Goal: Task Accomplishment & Management: Use online tool/utility

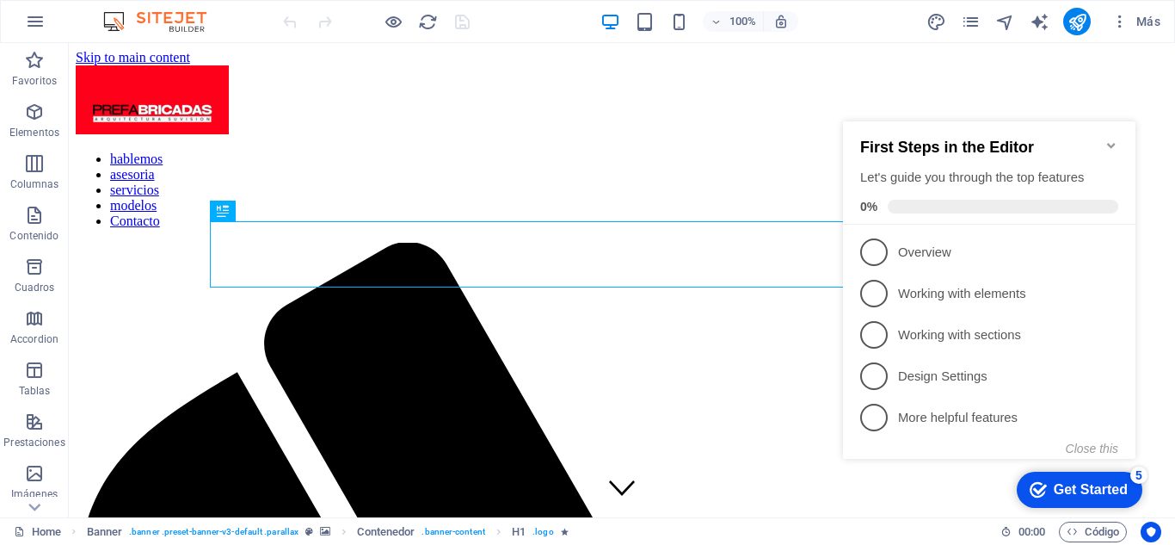
click at [1109, 142] on icon "Minimize checklist" at bounding box center [1112, 145] width 14 height 14
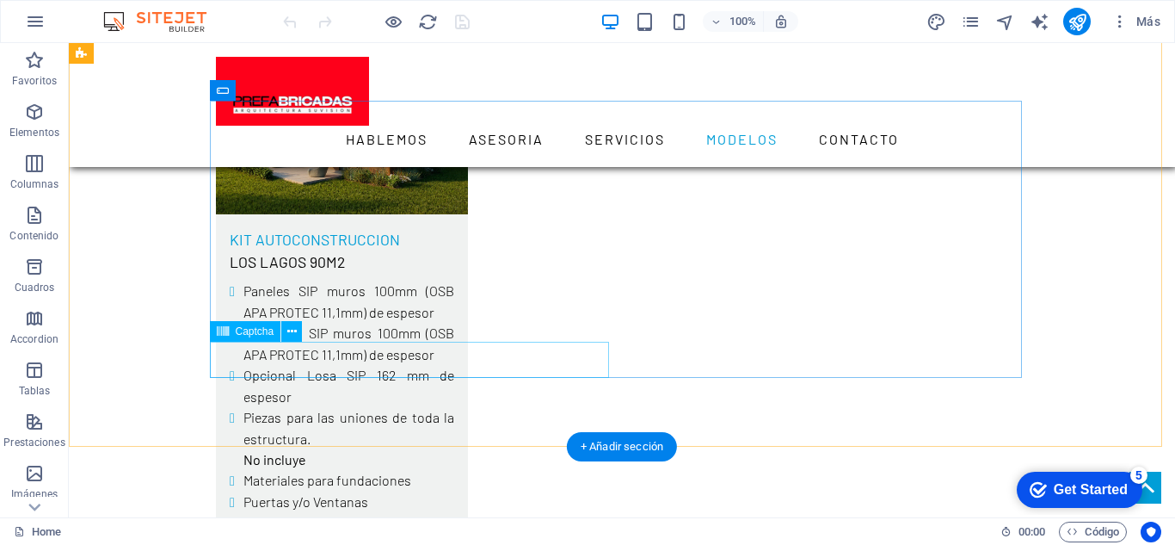
scroll to position [3855, 0]
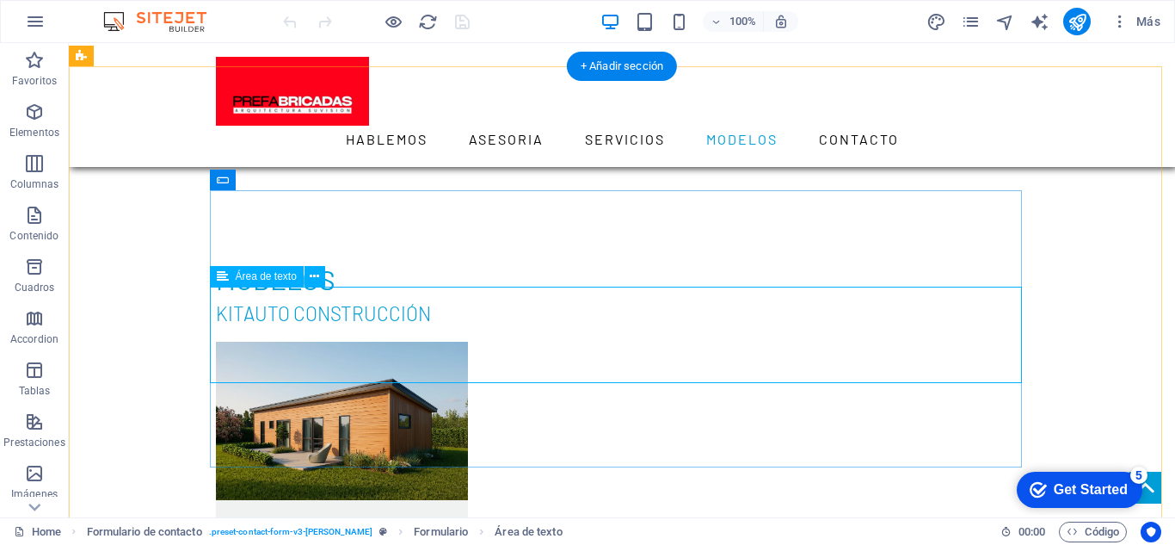
scroll to position [3683, 0]
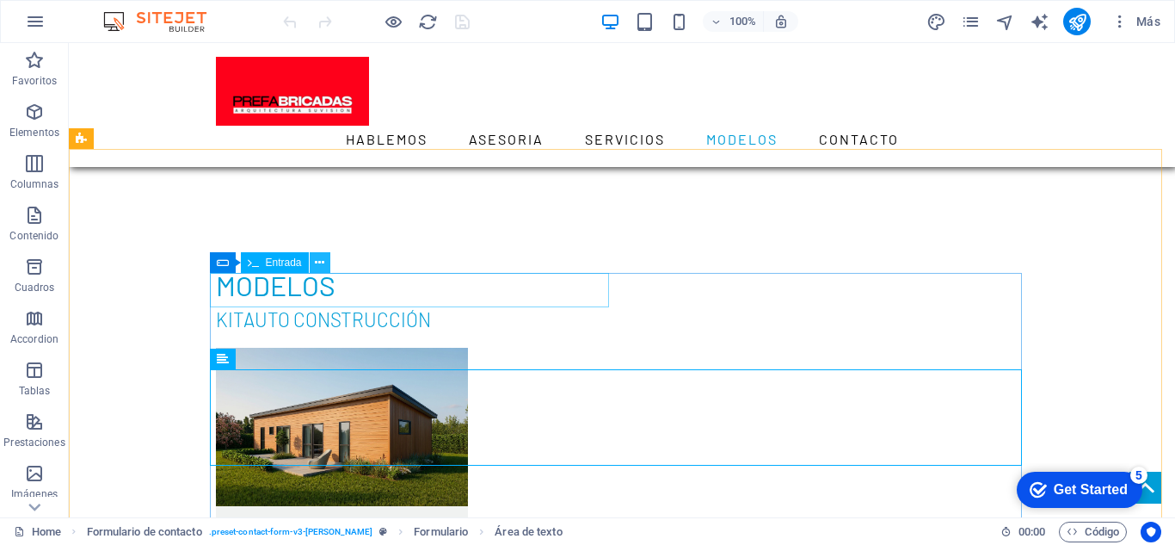
click at [319, 262] on icon at bounding box center [319, 263] width 9 height 18
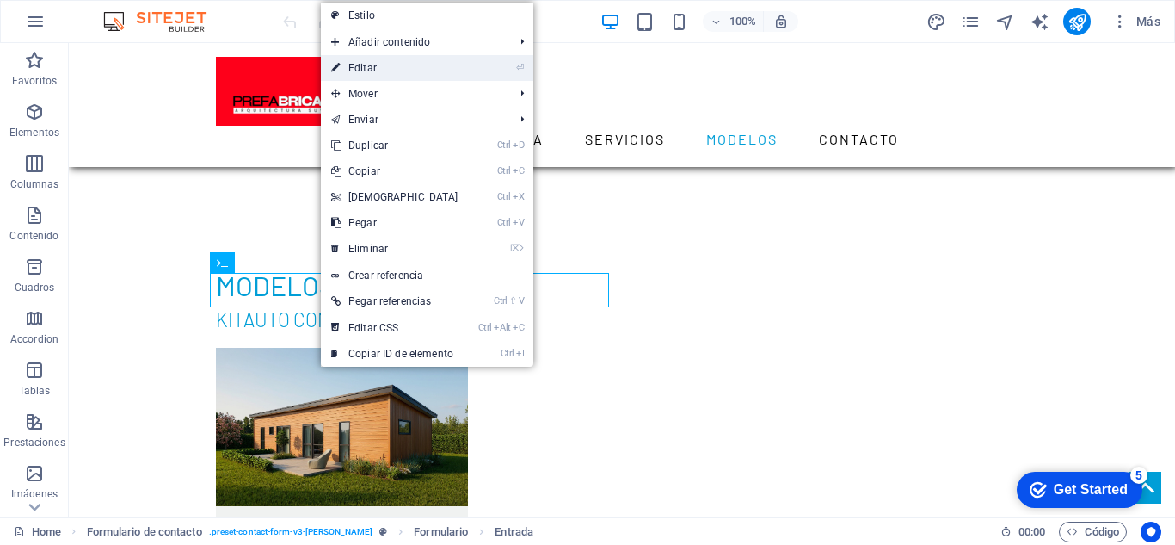
click at [374, 77] on link "⏎ Editar" at bounding box center [395, 68] width 148 height 26
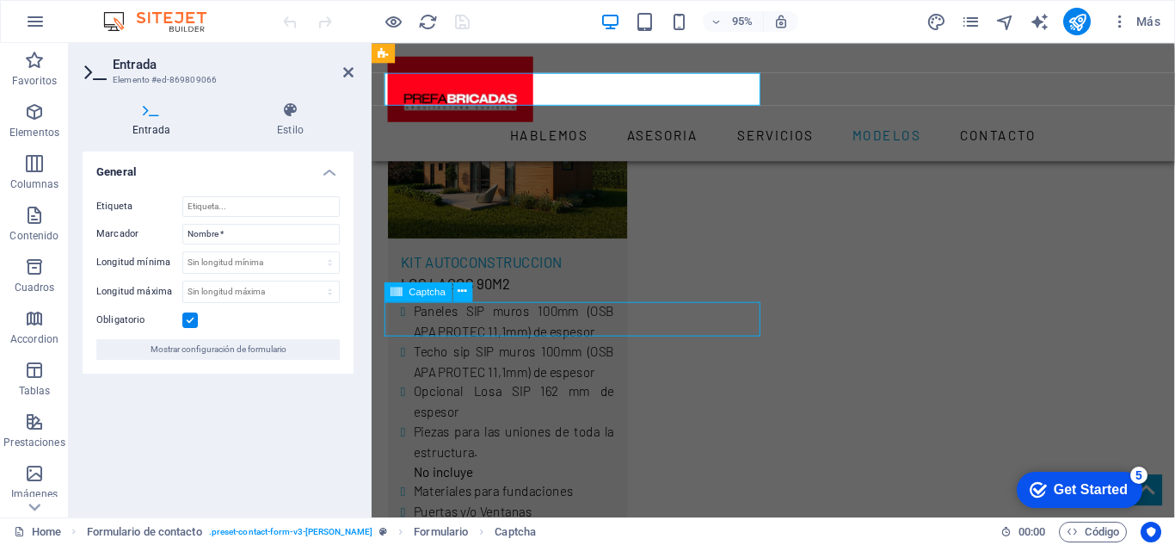
scroll to position [3881, 0]
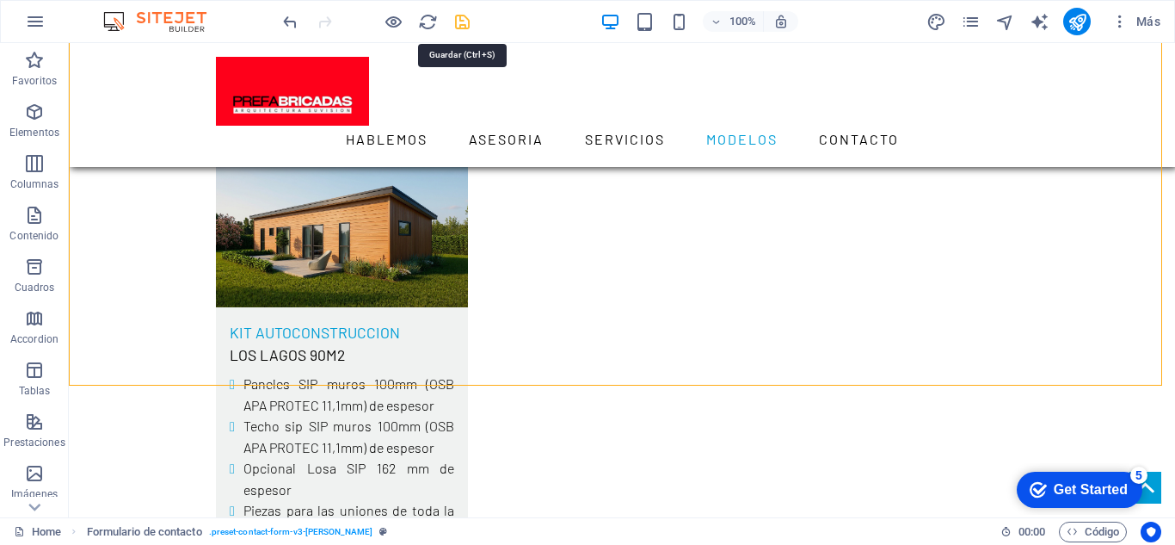
click at [467, 23] on icon "save" at bounding box center [462, 22] width 20 height 20
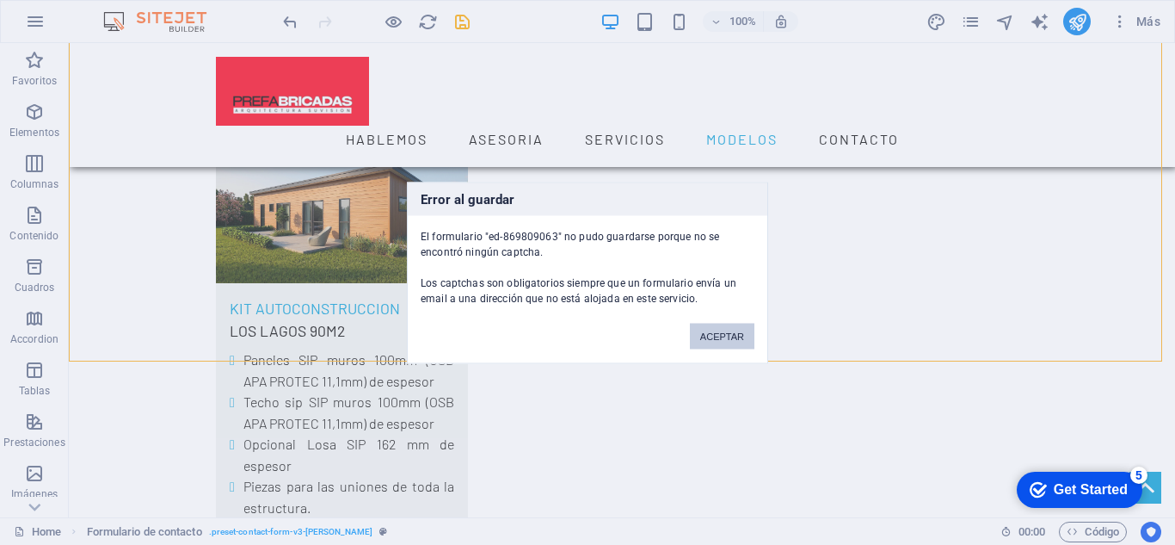
click at [705, 332] on button "ACEPTAR" at bounding box center [722, 336] width 65 height 26
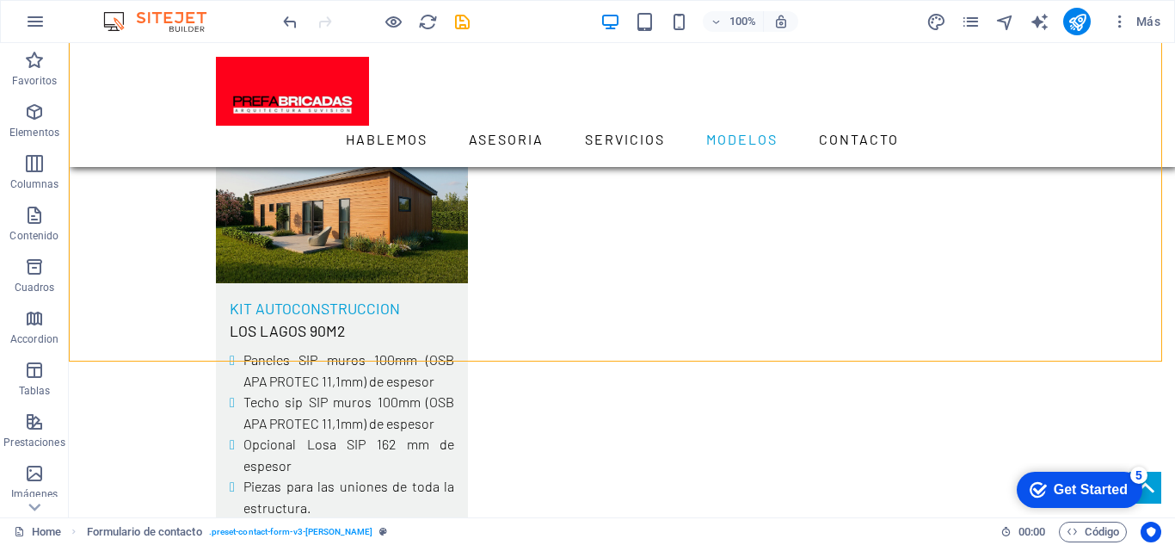
click at [300, 24] on div at bounding box center [376, 22] width 193 height 28
click at [288, 26] on icon "undo" at bounding box center [290, 22] width 20 height 20
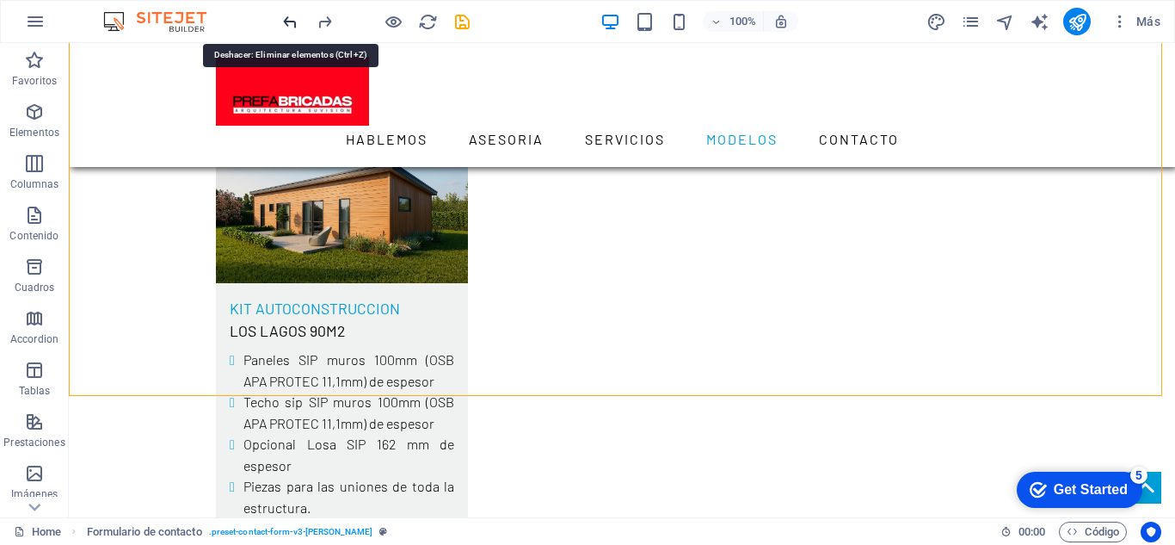
click at [288, 26] on icon "undo" at bounding box center [290, 22] width 20 height 20
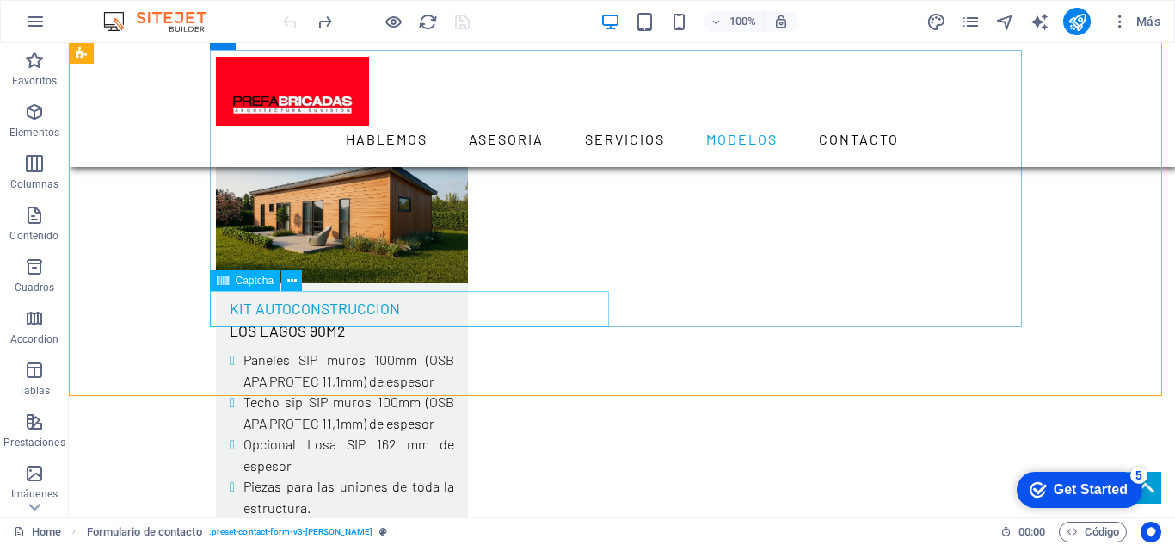
click at [255, 279] on span "Captcha" at bounding box center [255, 280] width 39 height 10
drag, startPoint x: 295, startPoint y: 321, endPoint x: 404, endPoint y: 294, distance: 112.5
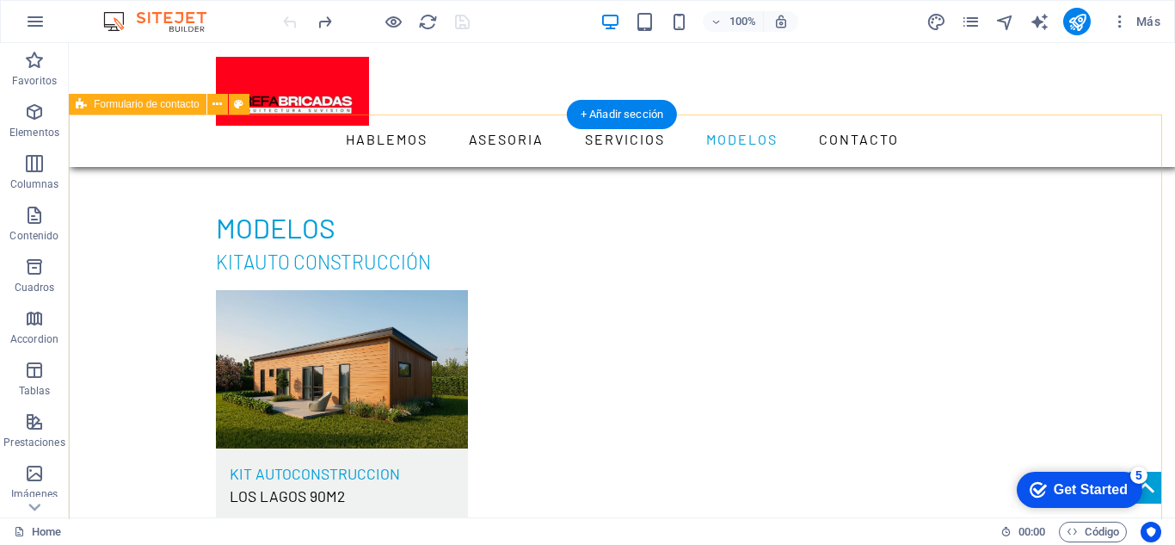
scroll to position [3819, 0]
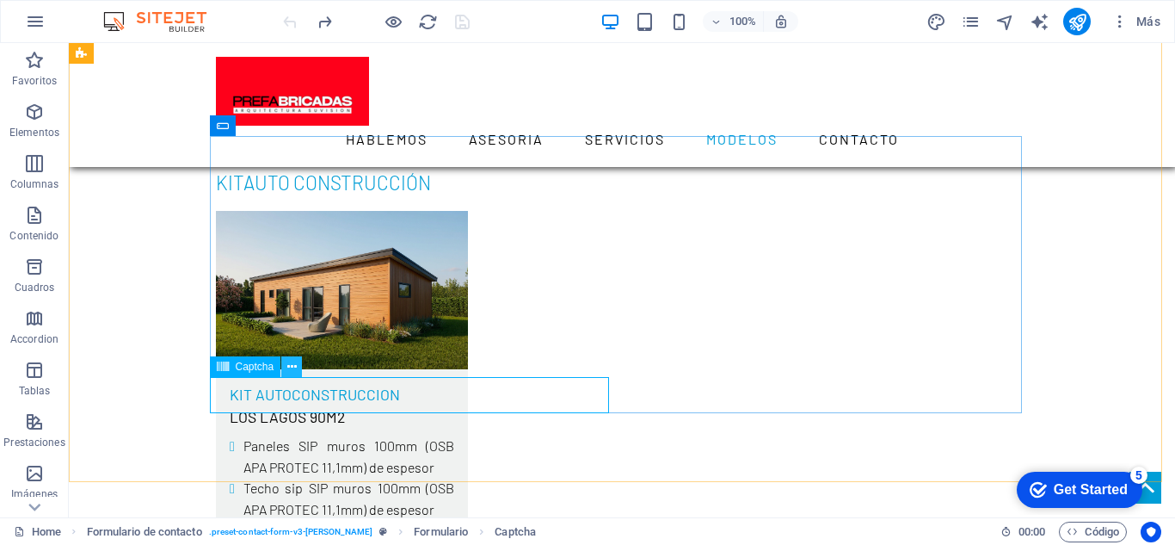
click at [293, 360] on icon at bounding box center [291, 367] width 9 height 18
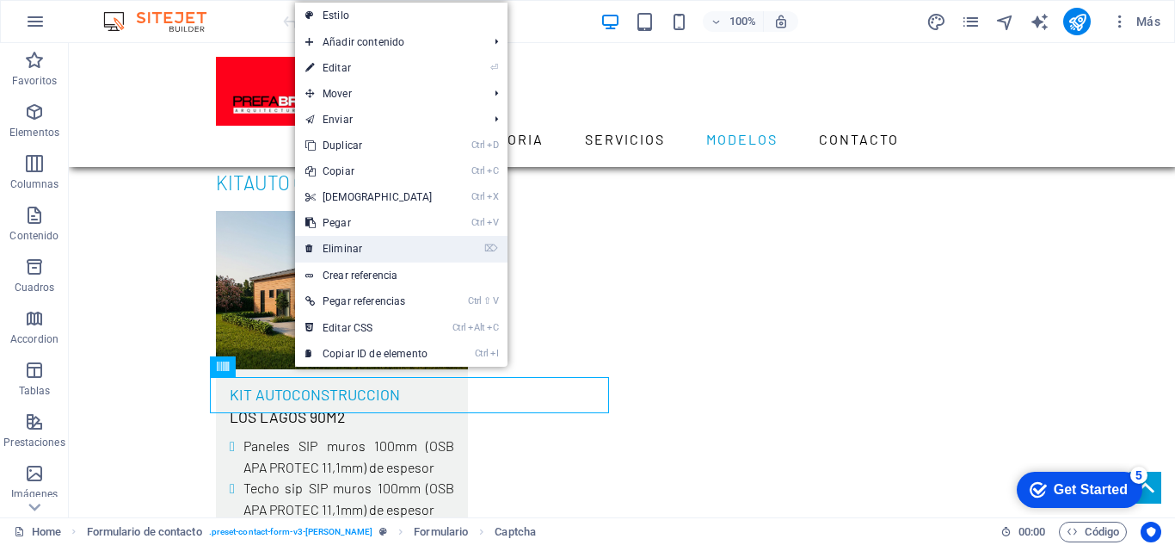
drag, startPoint x: 354, startPoint y: 245, endPoint x: 286, endPoint y: 202, distance: 80.4
click at [354, 245] on link "⌦ Eliminar" at bounding box center [369, 249] width 148 height 26
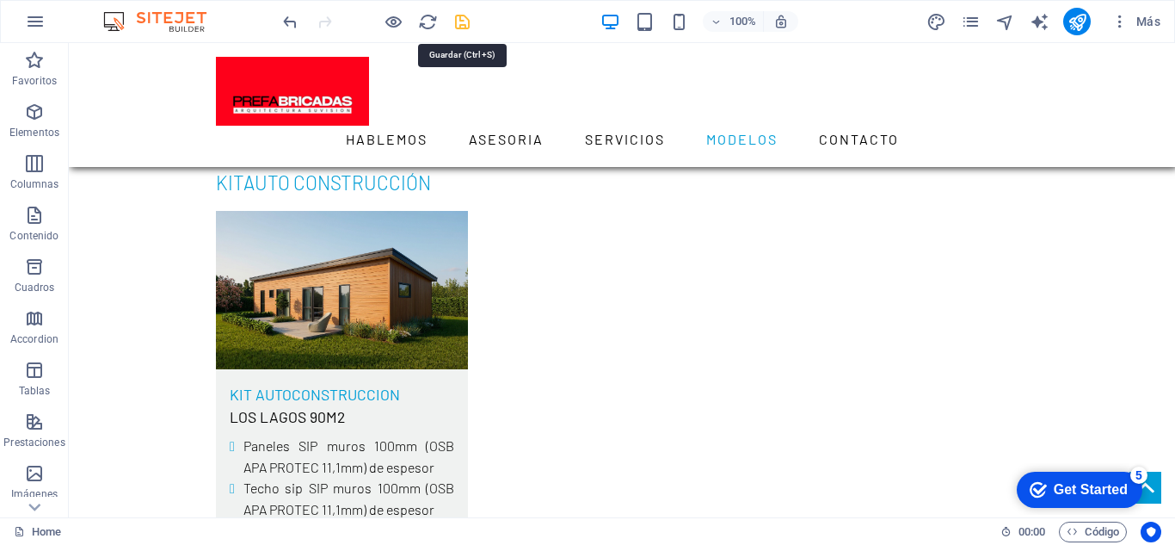
click at [463, 27] on icon "save" at bounding box center [462, 22] width 20 height 20
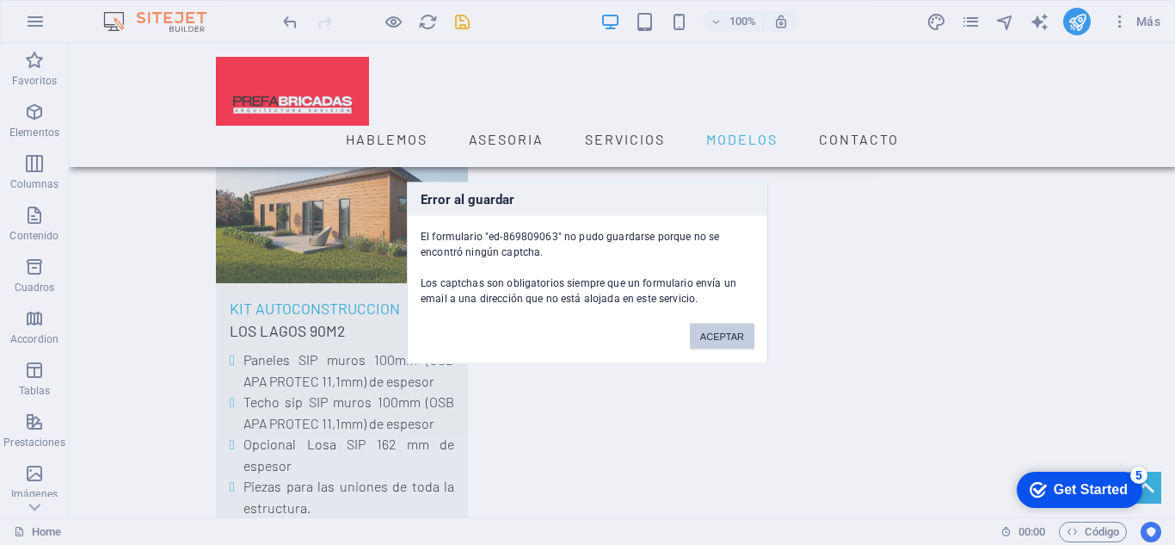
click at [713, 337] on button "ACEPTAR" at bounding box center [722, 336] width 65 height 26
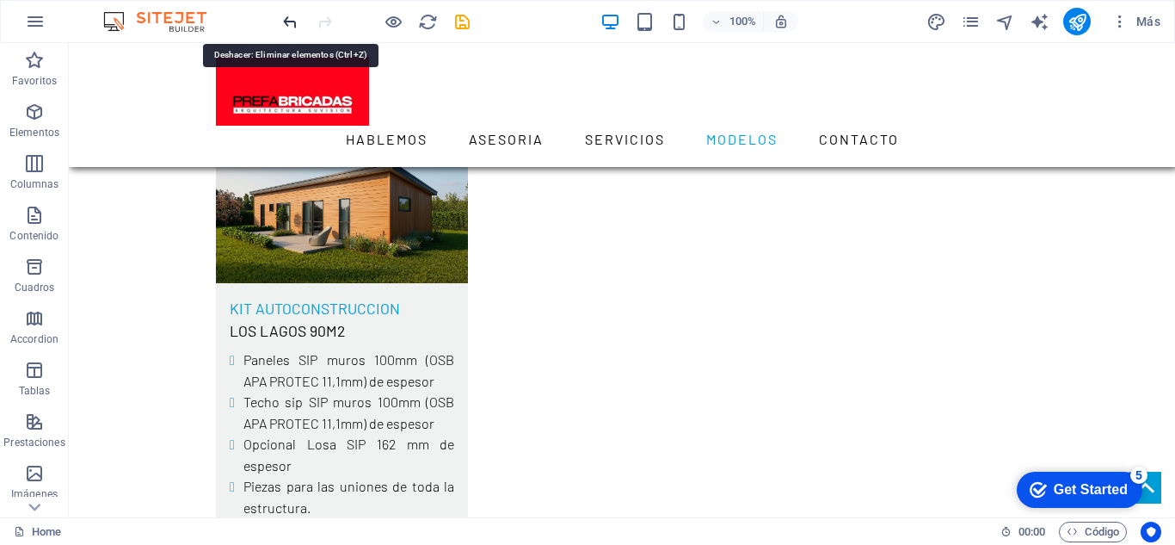
click at [286, 24] on icon "undo" at bounding box center [290, 22] width 20 height 20
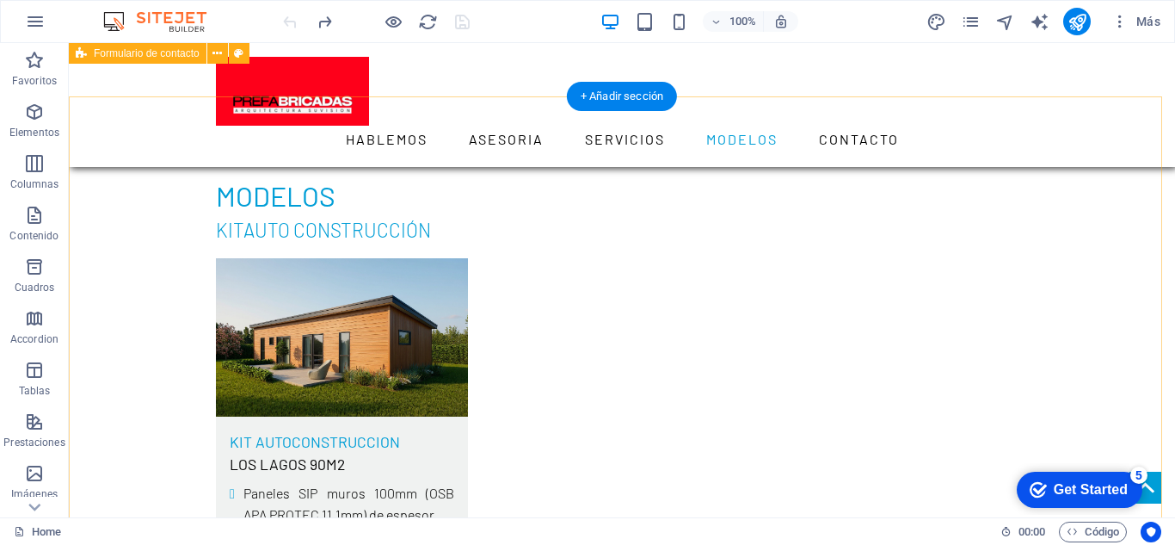
scroll to position [3733, 0]
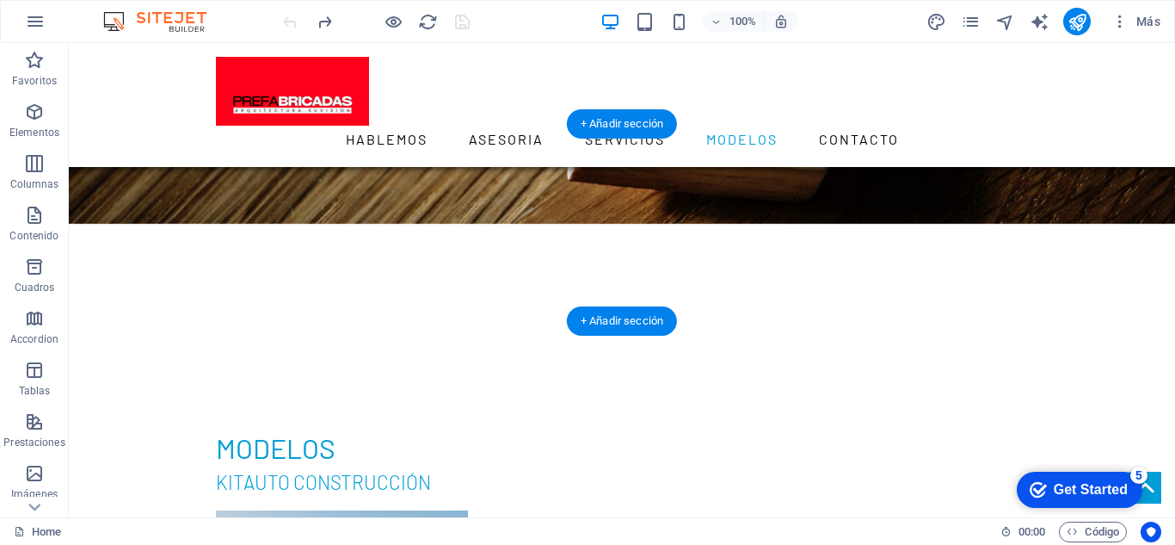
scroll to position [3511, 0]
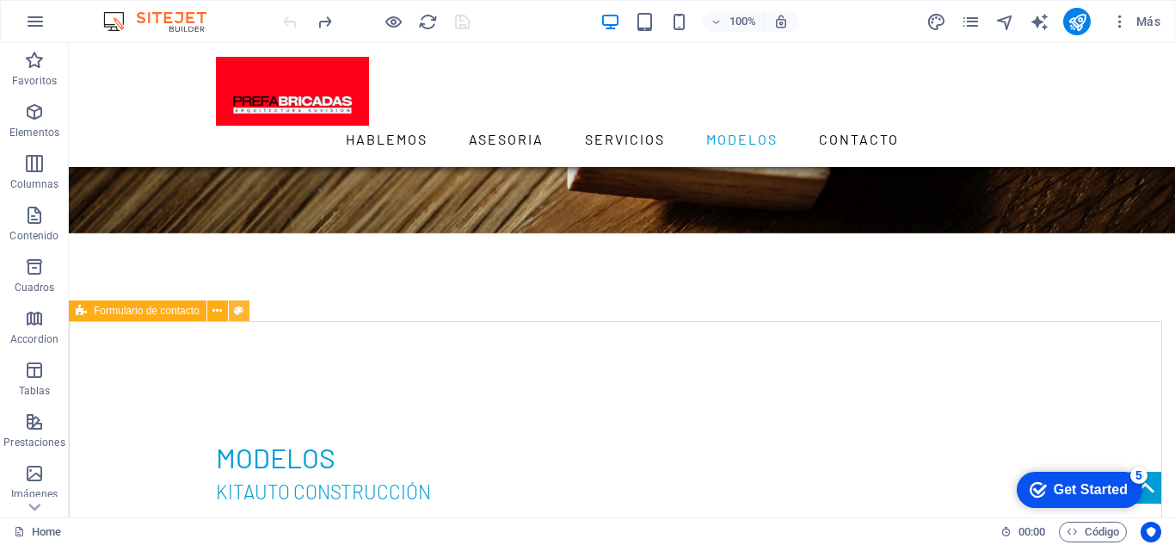
click at [229, 311] on button at bounding box center [239, 310] width 21 height 21
select select "rem"
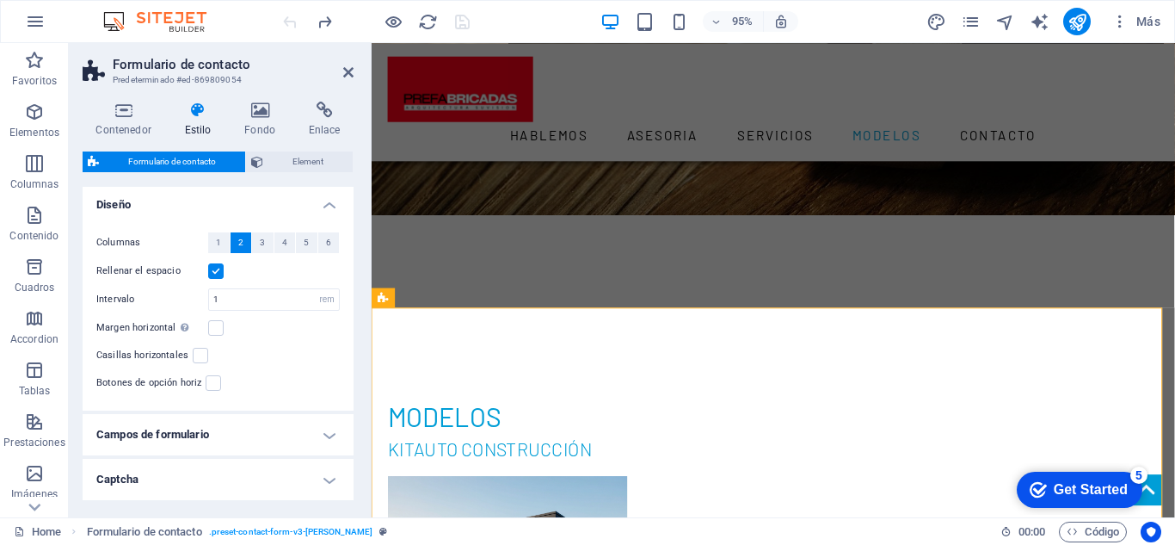
scroll to position [364, 0]
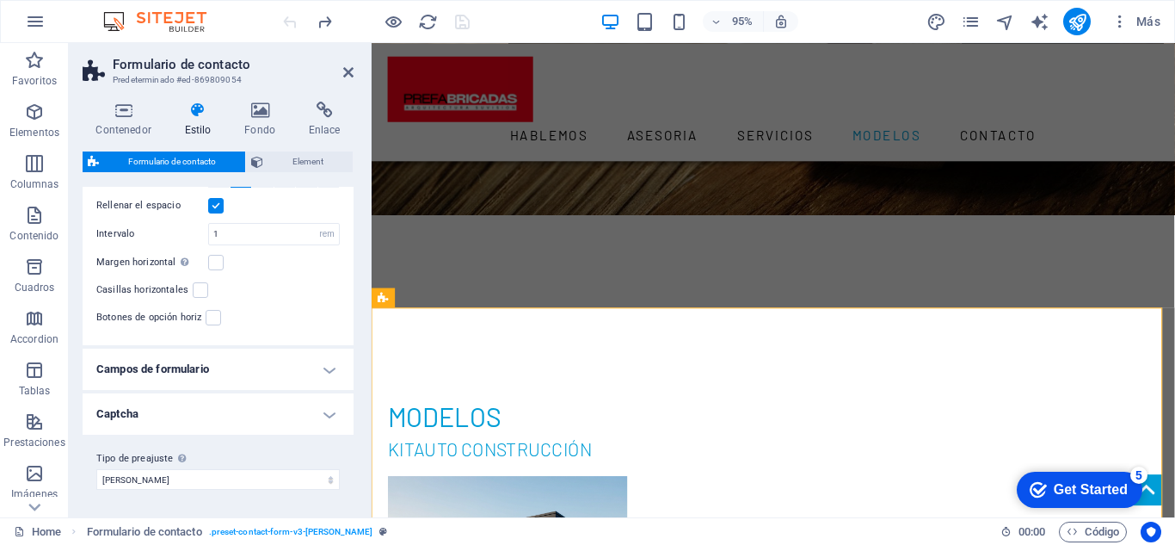
click at [324, 417] on h4 "Captcha" at bounding box center [218, 413] width 271 height 41
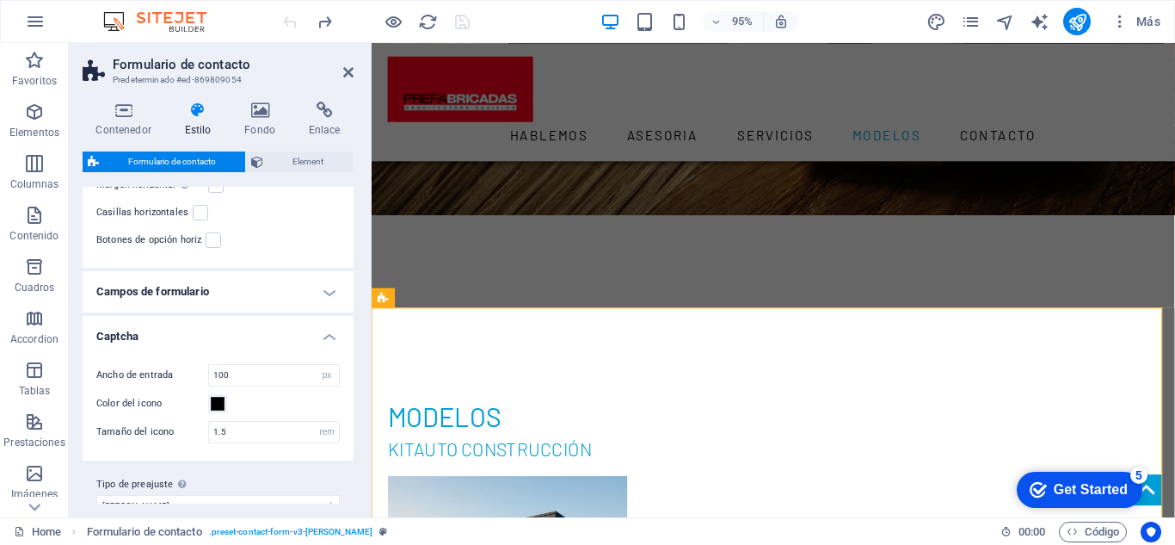
scroll to position [450, 0]
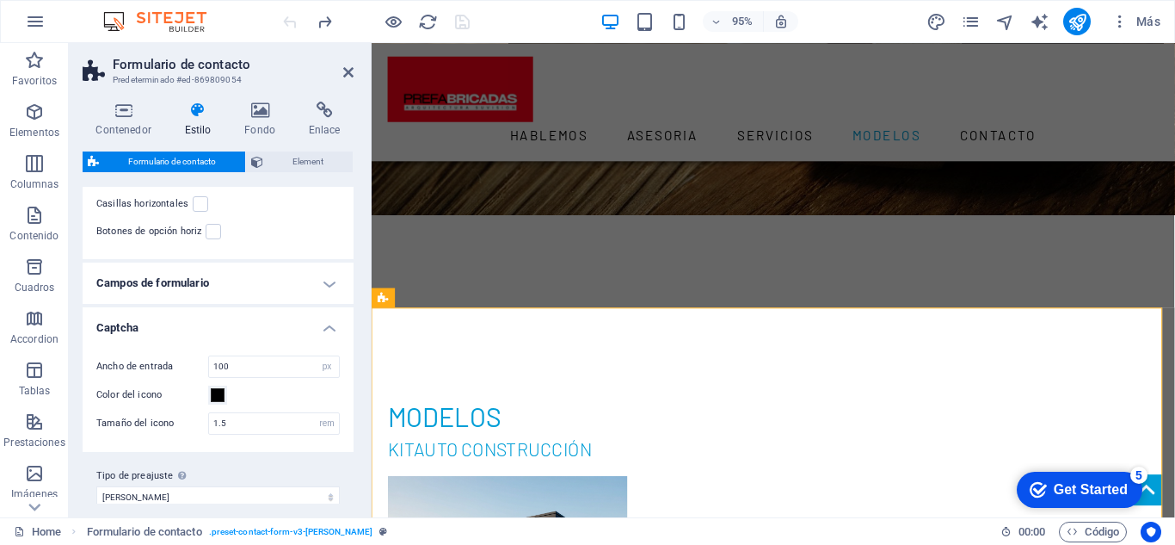
click at [323, 330] on h4 "Captcha" at bounding box center [218, 322] width 271 height 31
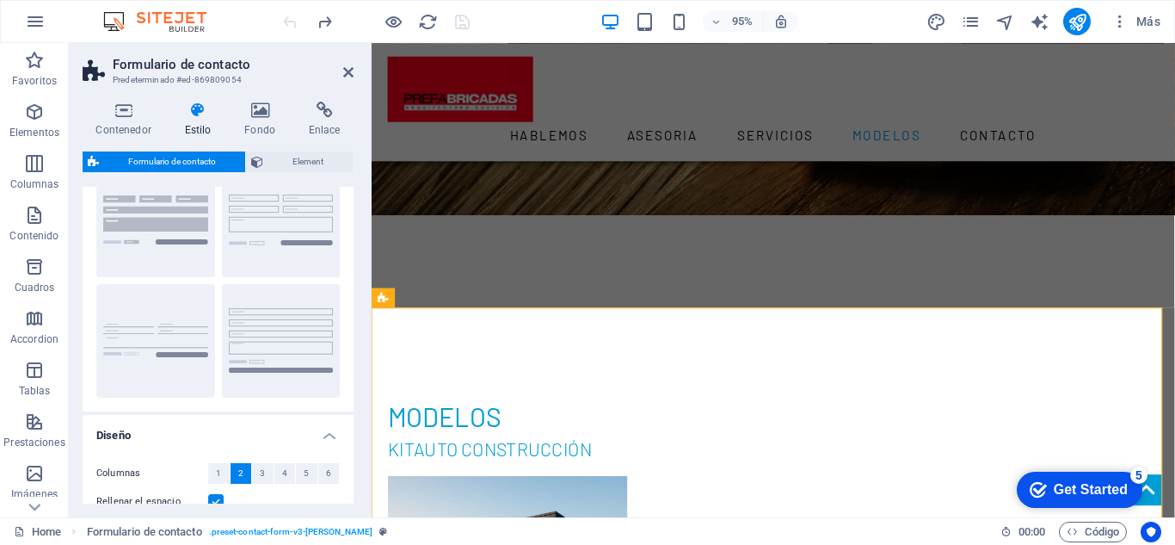
scroll to position [20, 0]
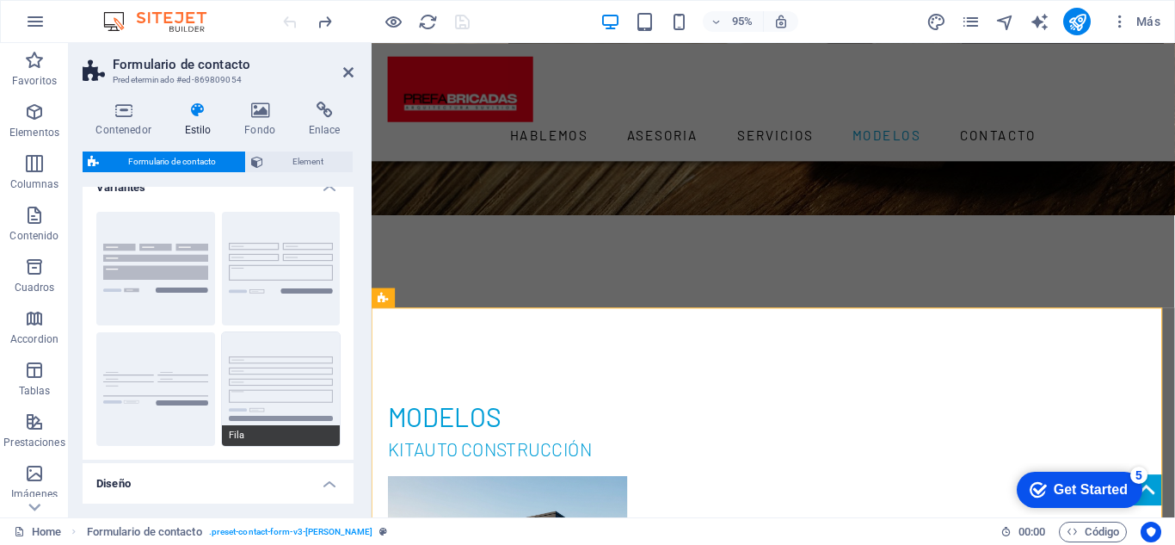
click at [274, 374] on button "Fila" at bounding box center [281, 389] width 119 height 114
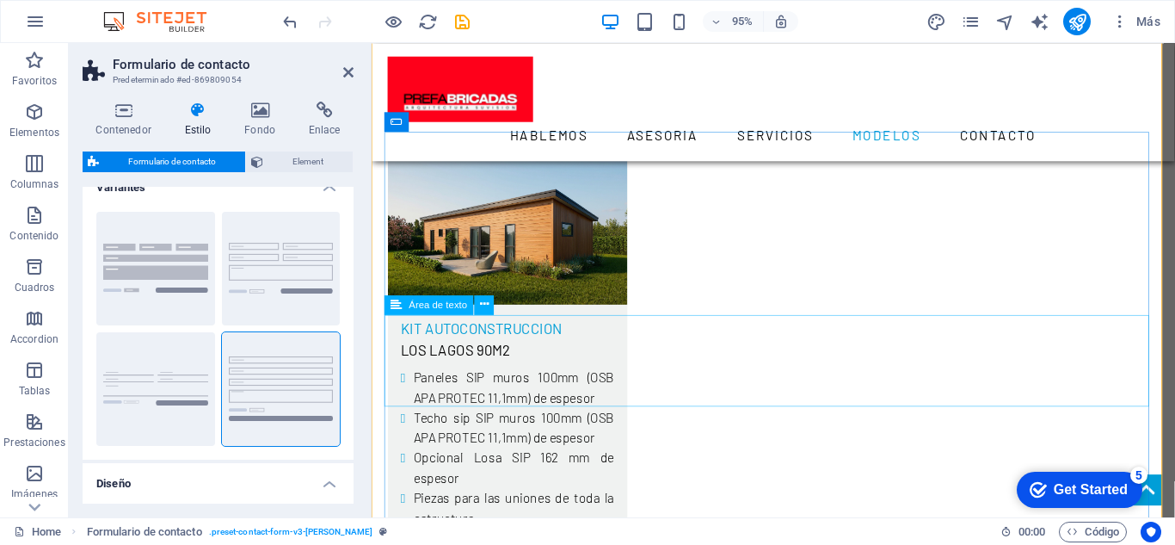
scroll to position [3914, 0]
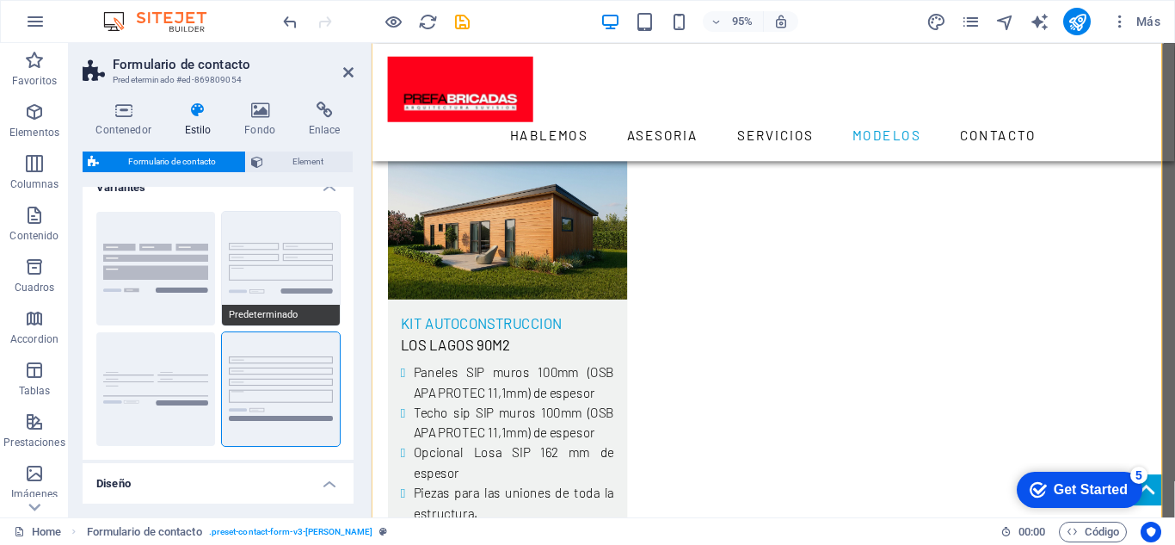
click at [251, 286] on button "Predeterminado" at bounding box center [281, 269] width 119 height 114
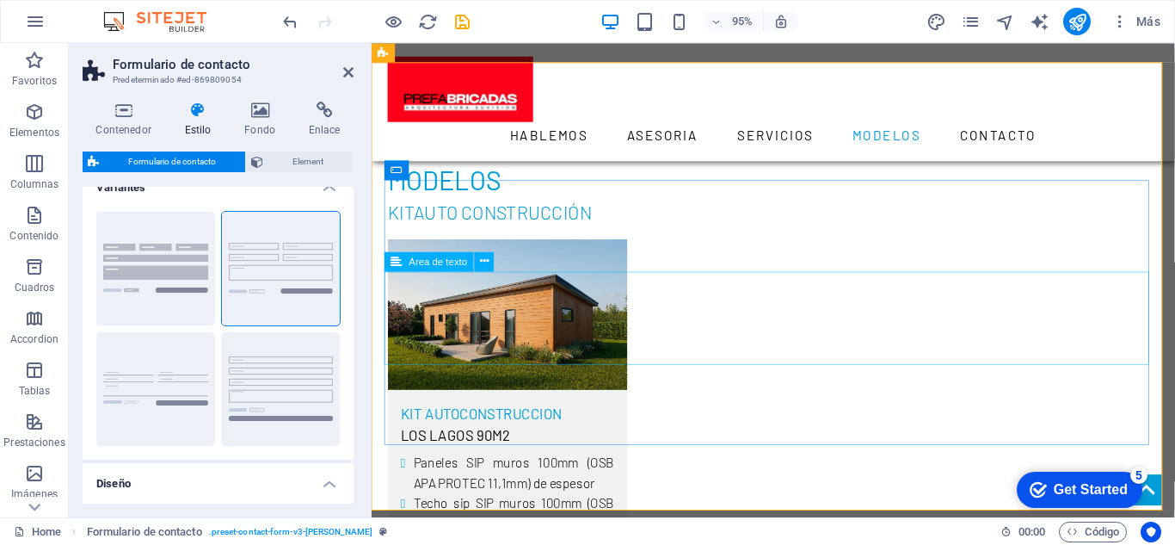
scroll to position [3828, 0]
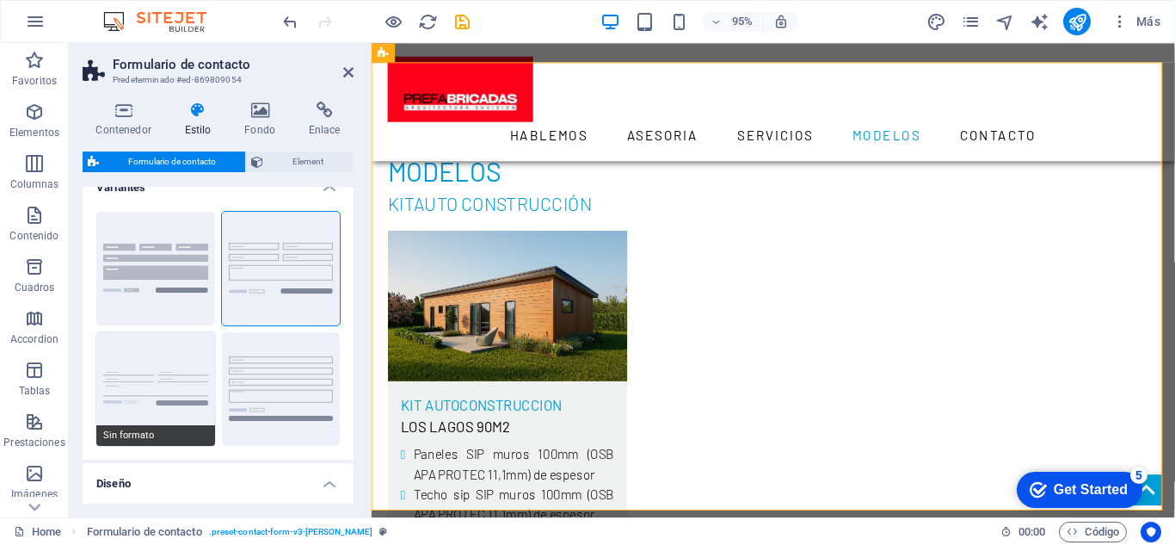
click at [195, 384] on button "Sin formato" at bounding box center [155, 389] width 119 height 114
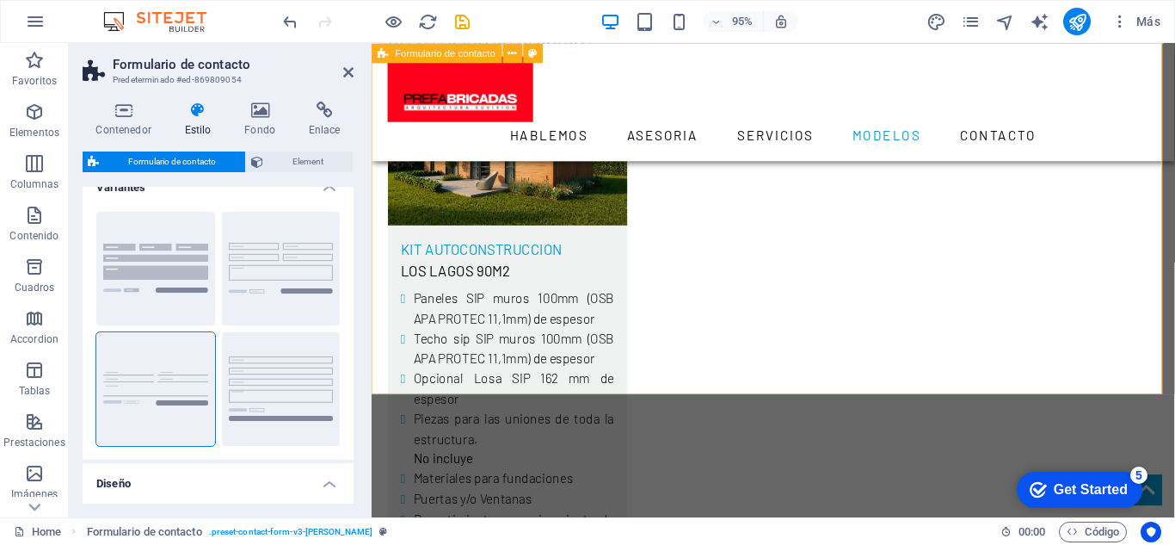
scroll to position [4000, 0]
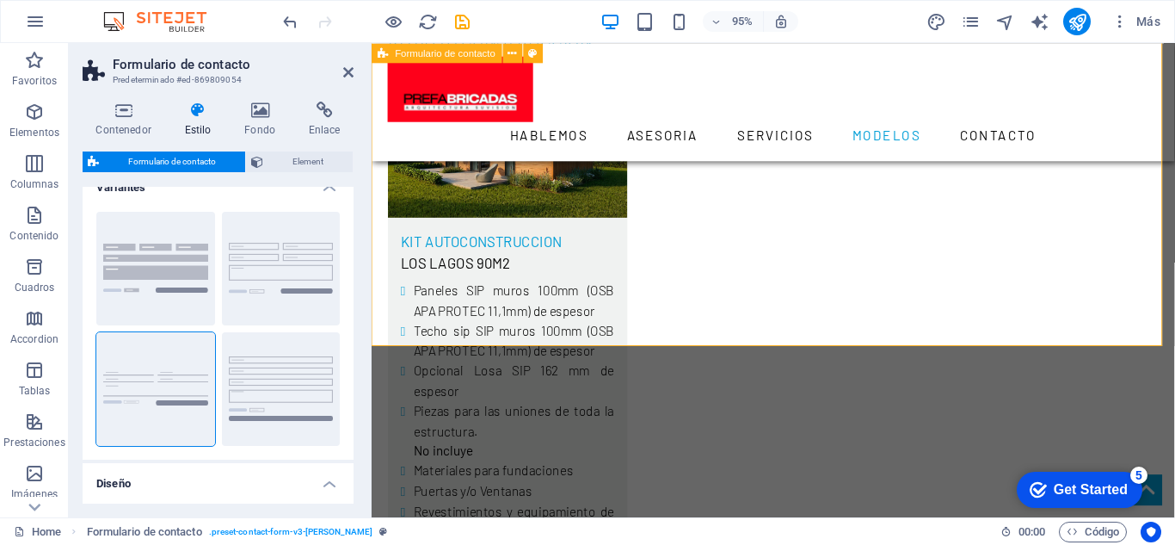
click at [351, 69] on icon at bounding box center [348, 72] width 10 height 14
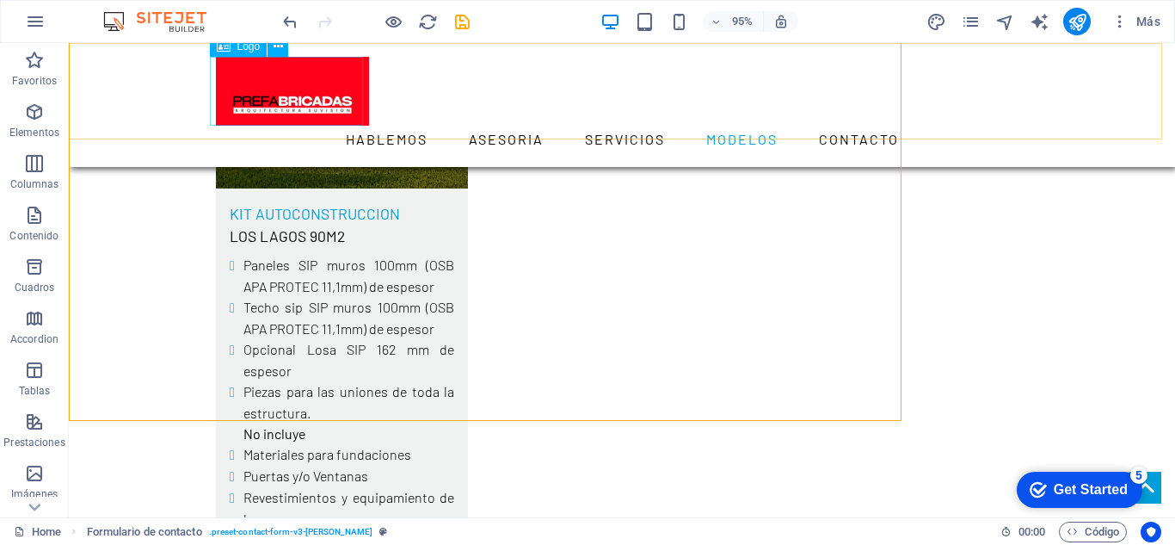
scroll to position [3941, 0]
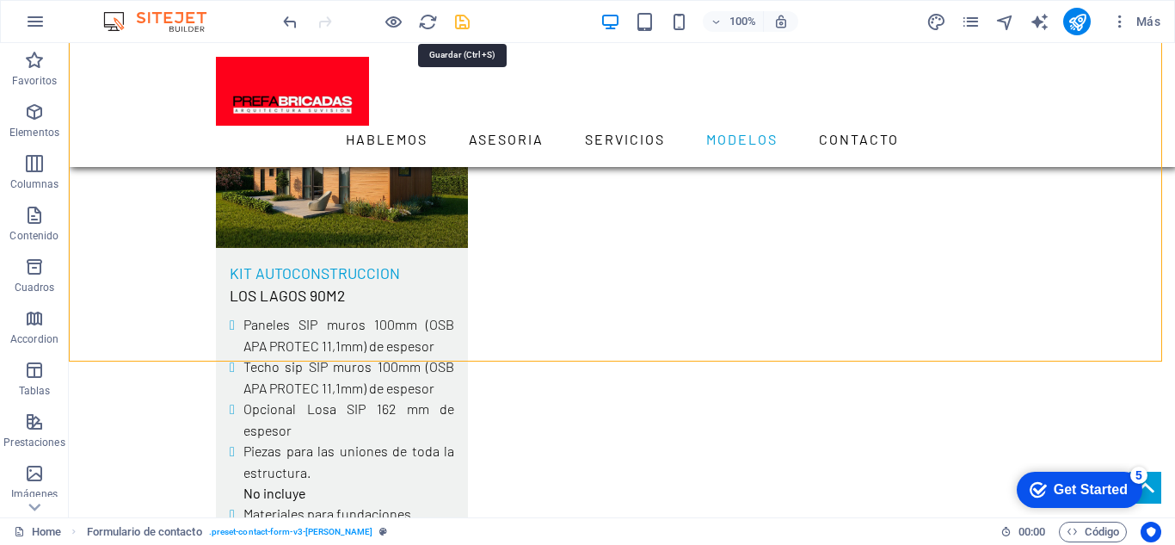
click at [470, 30] on icon "save" at bounding box center [462, 22] width 20 height 20
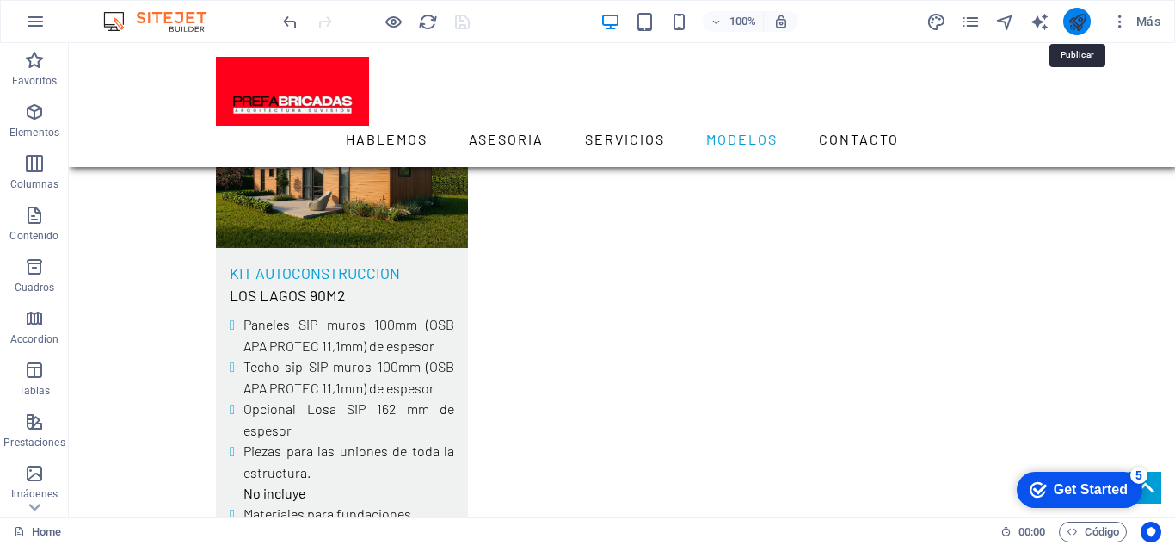
click at [1074, 28] on icon "publish" at bounding box center [1078, 22] width 20 height 20
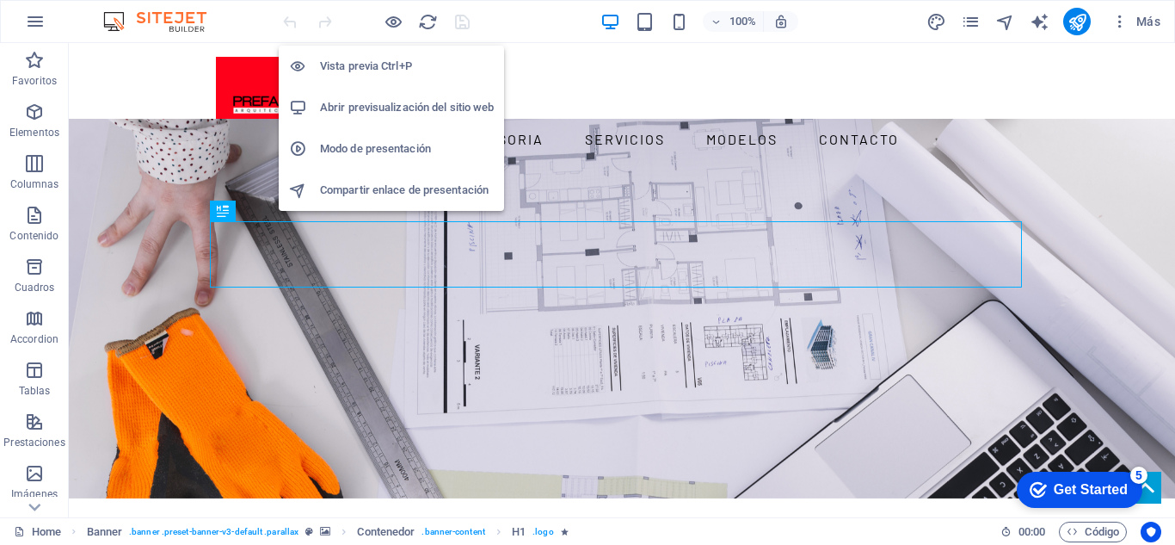
click at [400, 103] on h6 "Abrir previsualización del sitio web" at bounding box center [407, 107] width 174 height 21
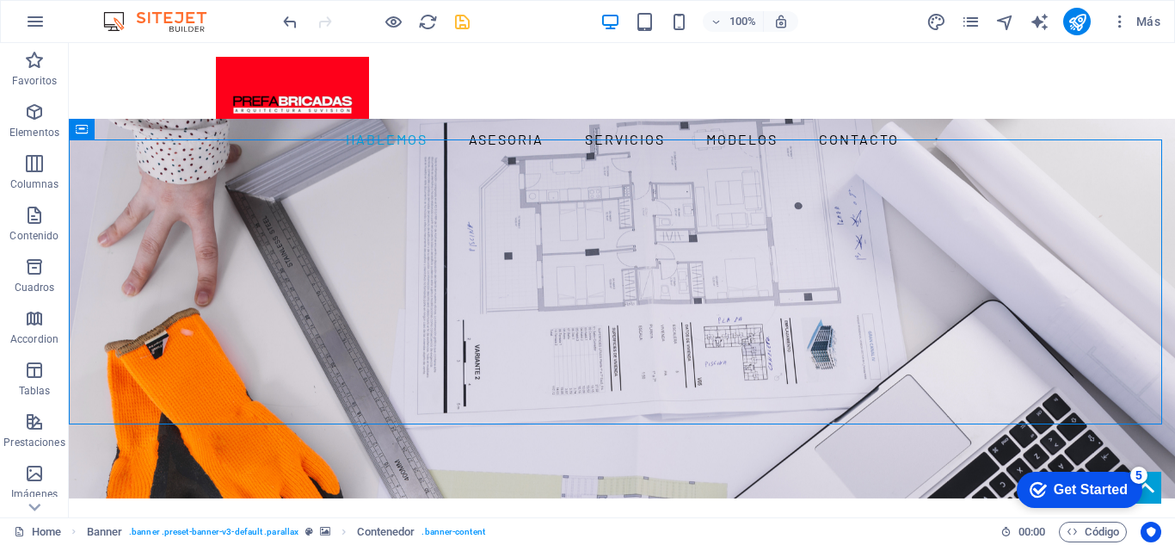
click at [460, 31] on icon "save" at bounding box center [462, 22] width 20 height 20
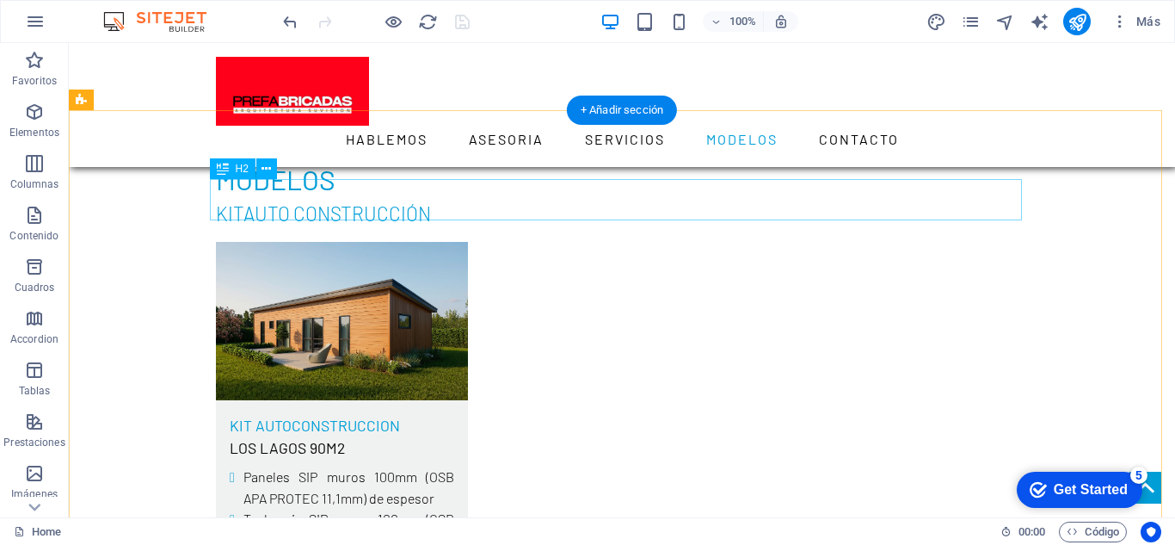
scroll to position [3785, 0]
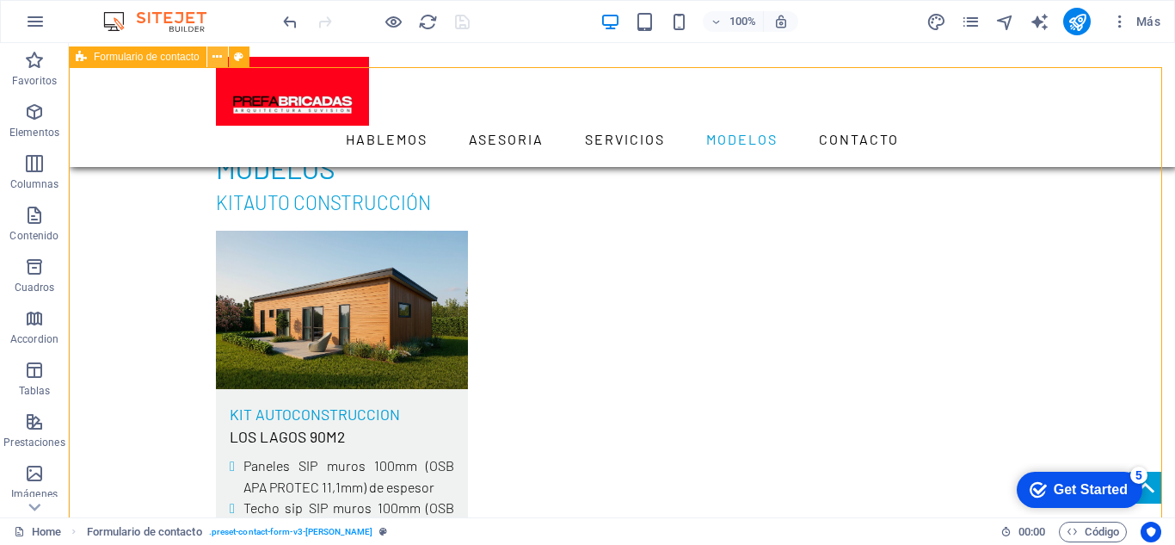
click at [212, 60] on button at bounding box center [217, 56] width 21 height 21
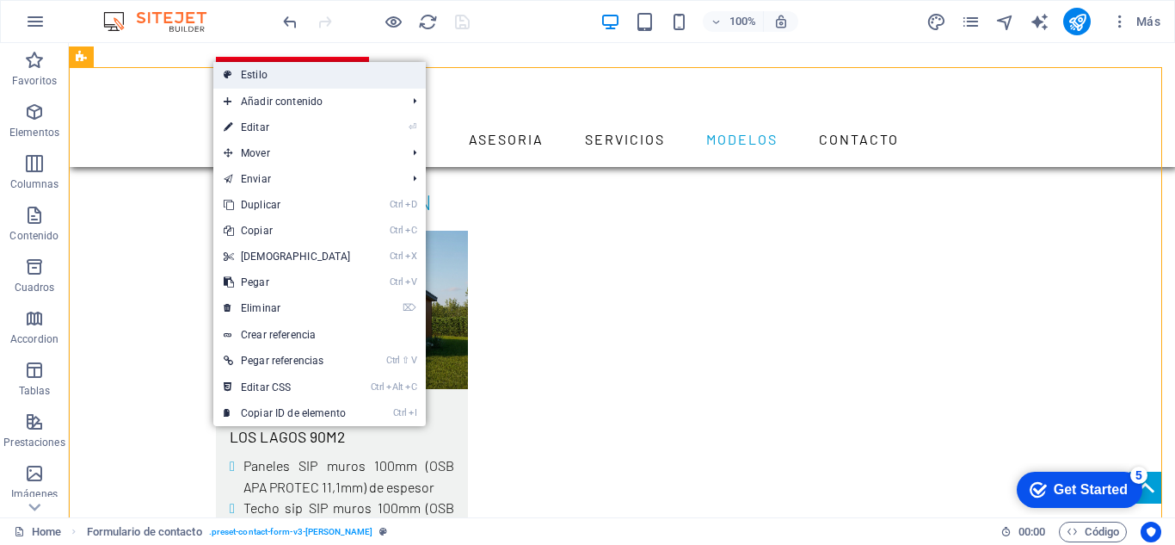
click at [237, 70] on link "Estilo" at bounding box center [319, 75] width 212 height 26
select select "rem"
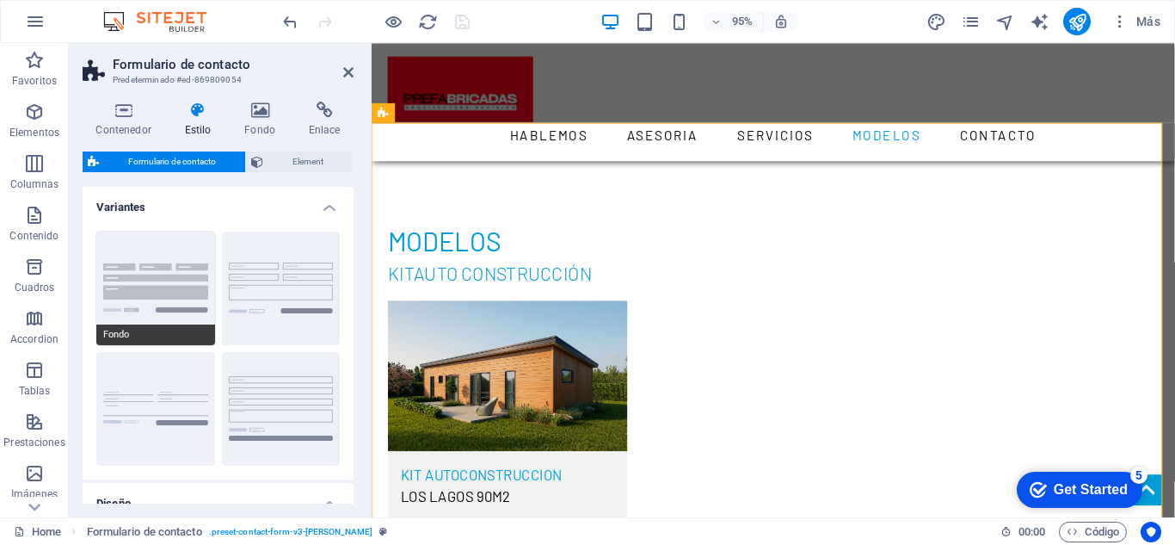
click at [194, 298] on button "Fondo" at bounding box center [155, 288] width 119 height 114
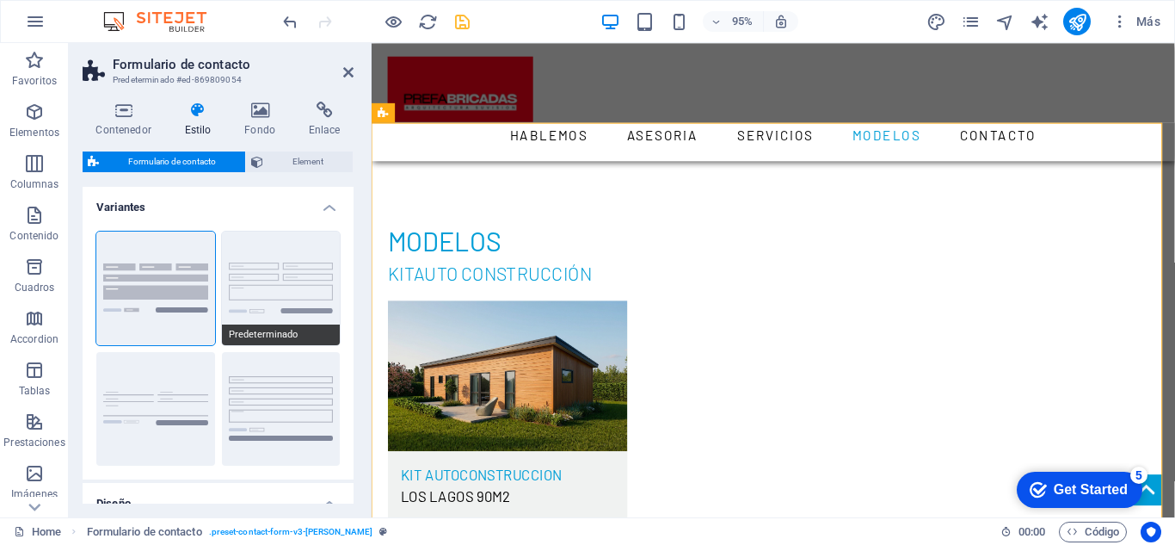
click at [272, 294] on button "Predeterminado" at bounding box center [281, 288] width 119 height 114
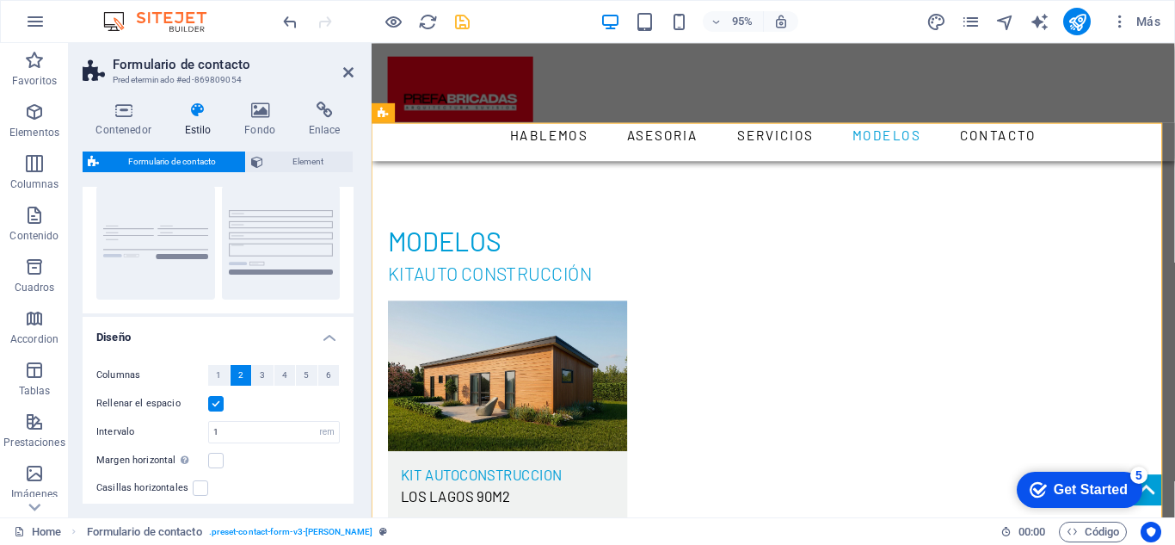
scroll to position [172, 0]
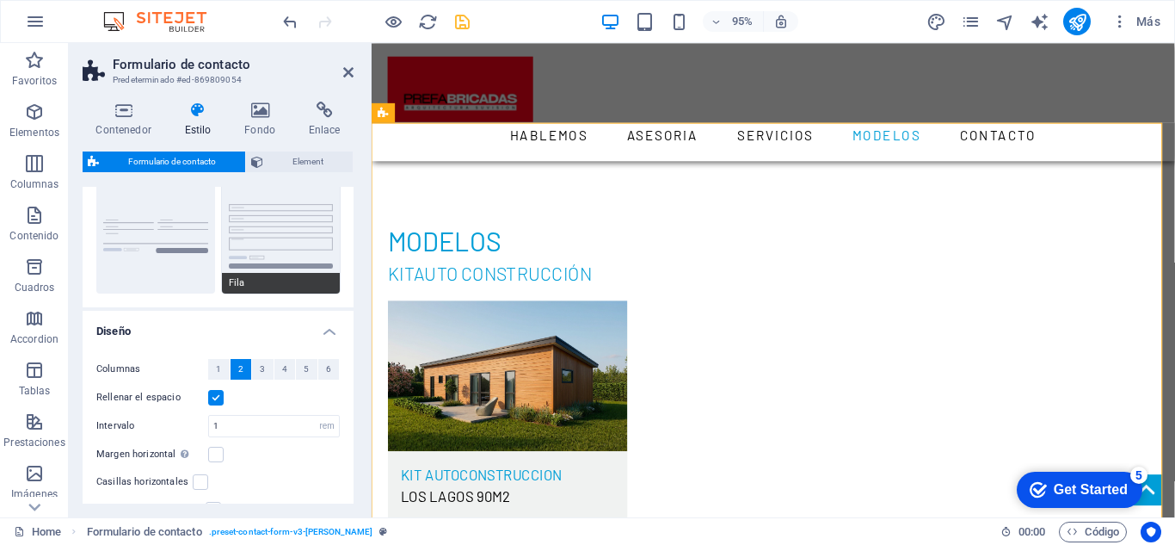
click at [292, 237] on button "Fila" at bounding box center [281, 237] width 119 height 114
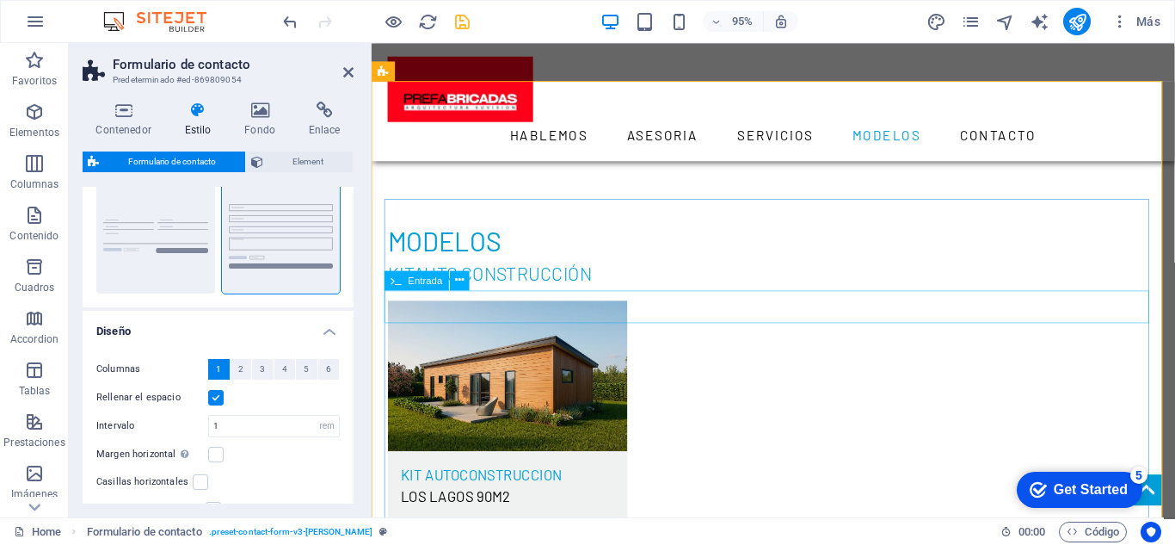
scroll to position [3957, 0]
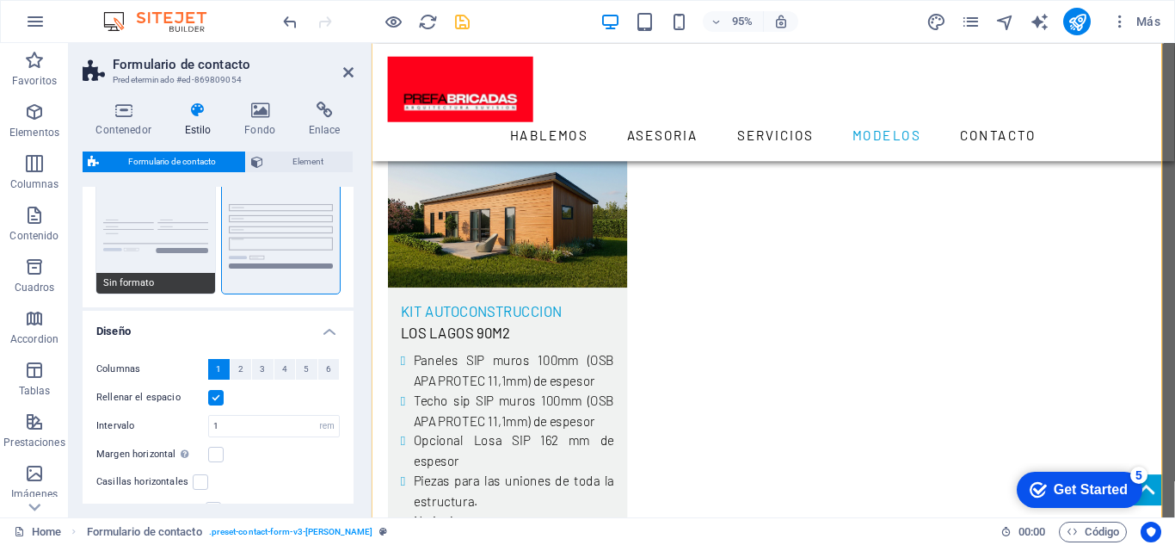
click at [174, 235] on button "Sin formato" at bounding box center [155, 237] width 119 height 114
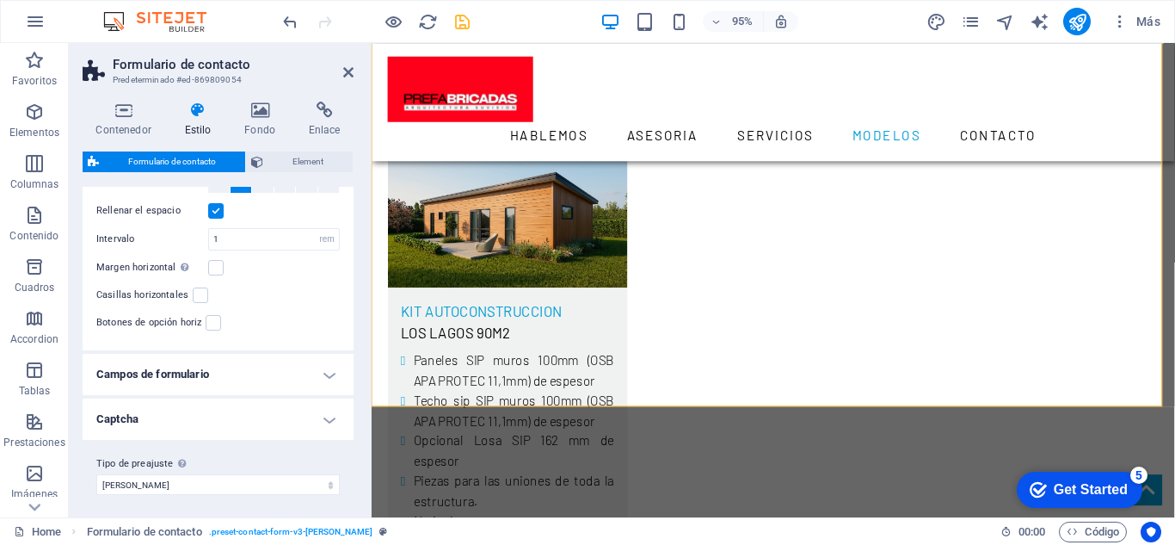
scroll to position [364, 0]
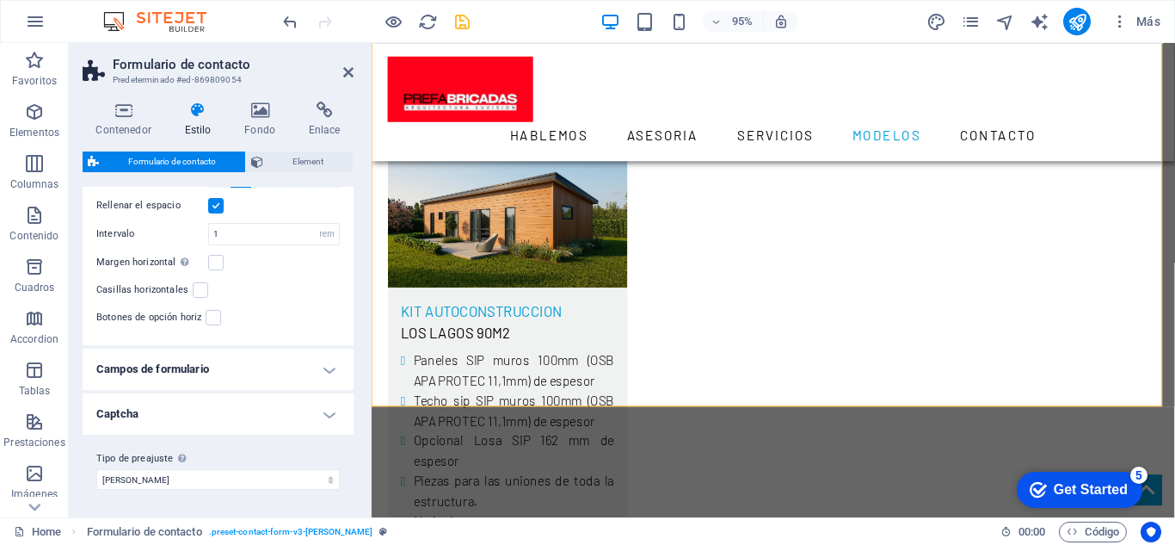
click at [325, 415] on h4 "Captcha" at bounding box center [218, 413] width 271 height 41
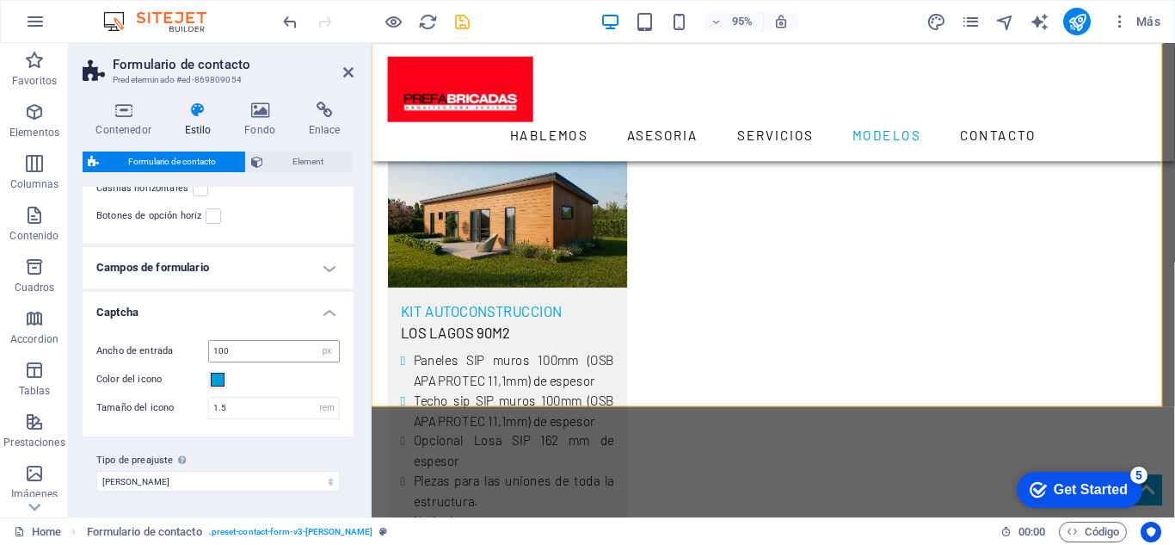
scroll to position [467, 0]
click at [322, 479] on select "morris Añadir tipo de preajuste" at bounding box center [217, 479] width 243 height 21
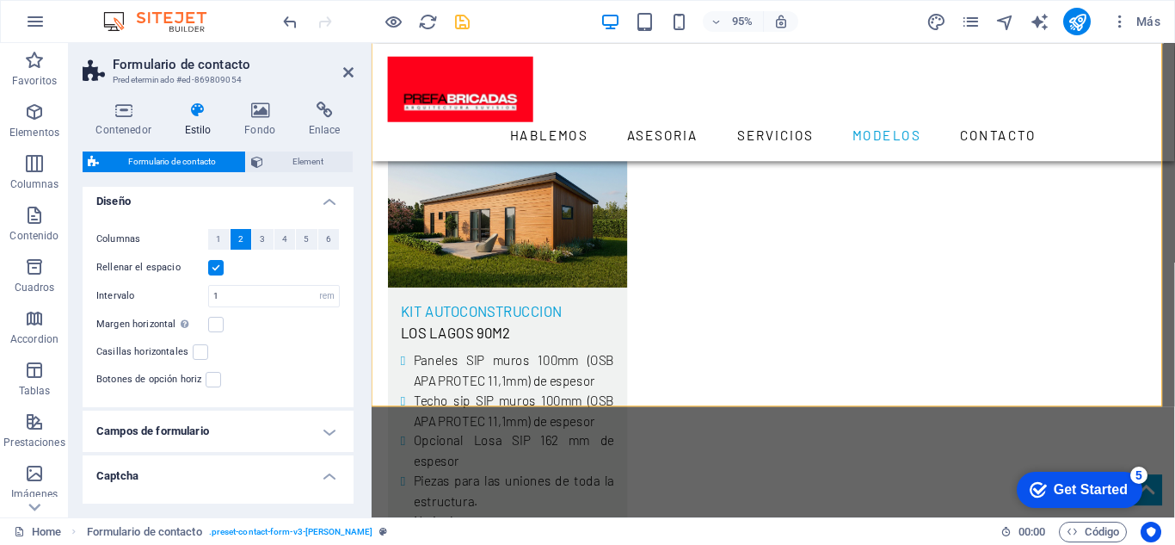
scroll to position [295, 0]
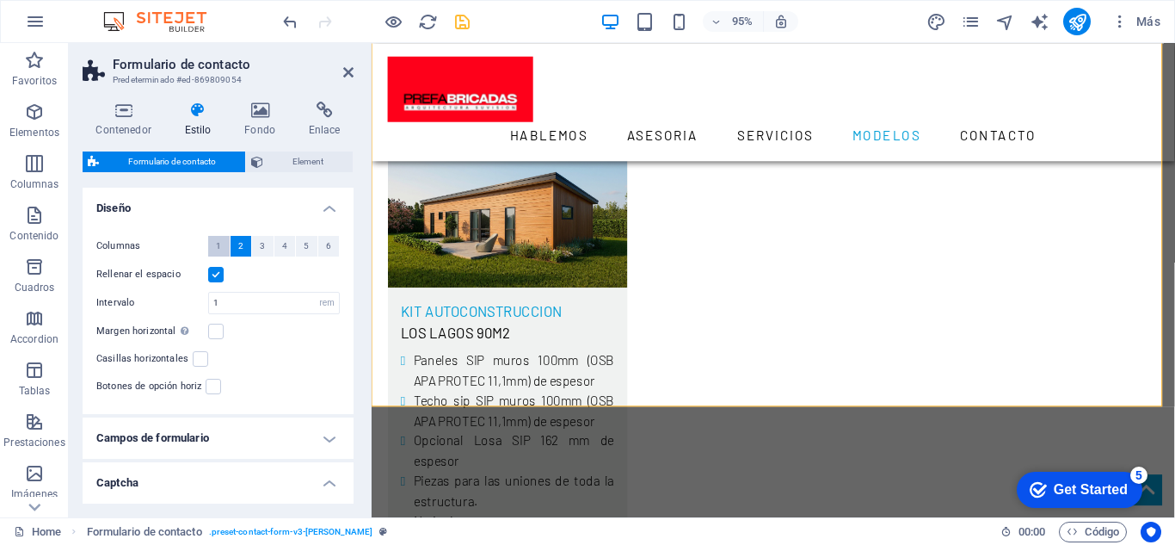
click at [222, 246] on button "1" at bounding box center [219, 246] width 22 height 21
click at [242, 249] on span "2" at bounding box center [240, 246] width 5 height 21
click at [317, 166] on span "Element" at bounding box center [307, 161] width 79 height 21
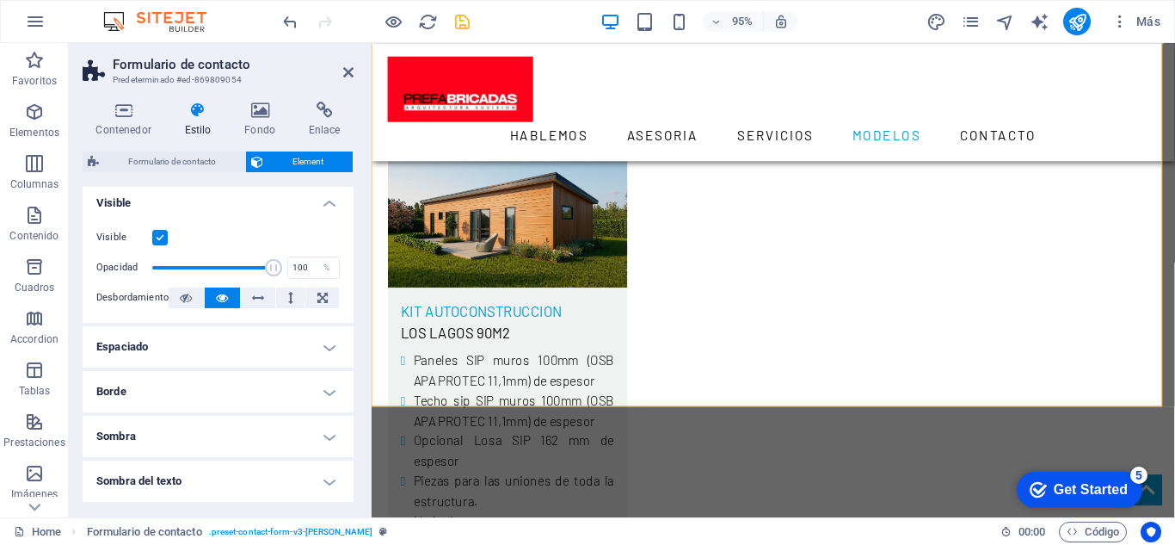
scroll to position [0, 0]
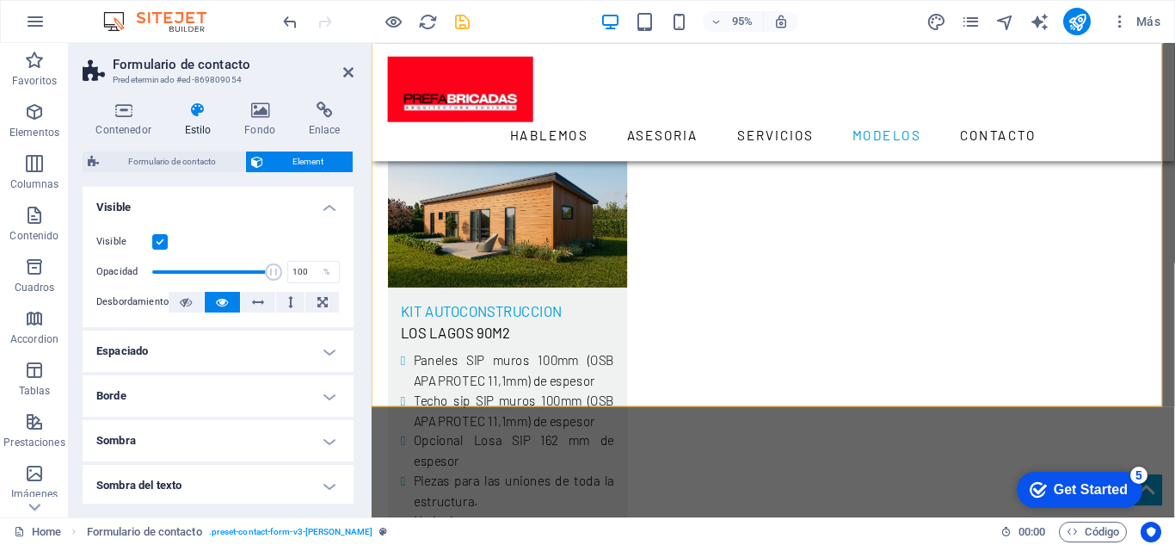
click at [327, 207] on h4 "Visible" at bounding box center [218, 202] width 271 height 31
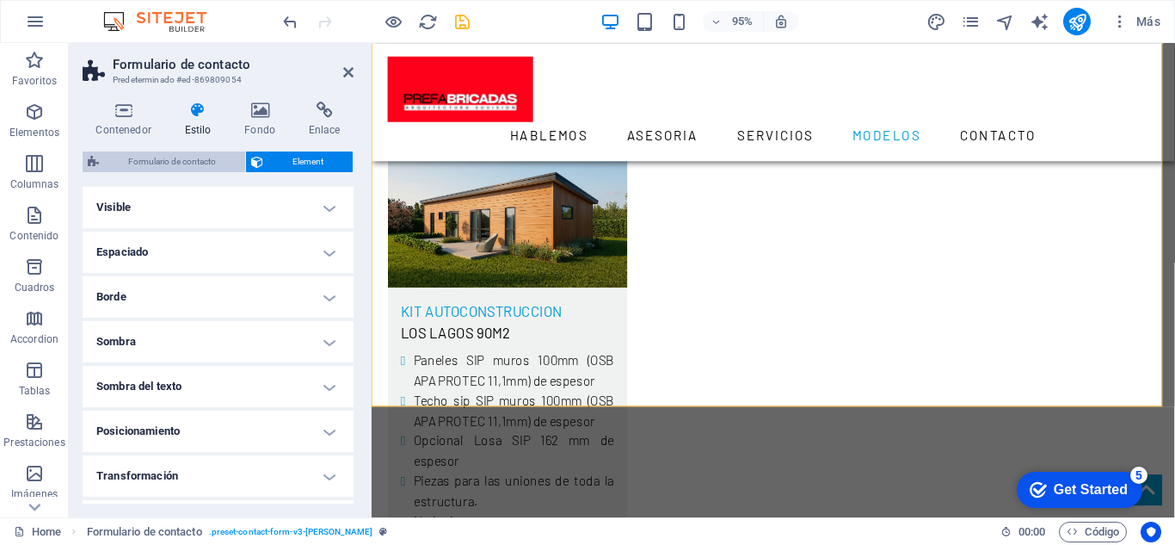
click at [224, 169] on span "Formulario de contacto" at bounding box center [172, 161] width 136 height 21
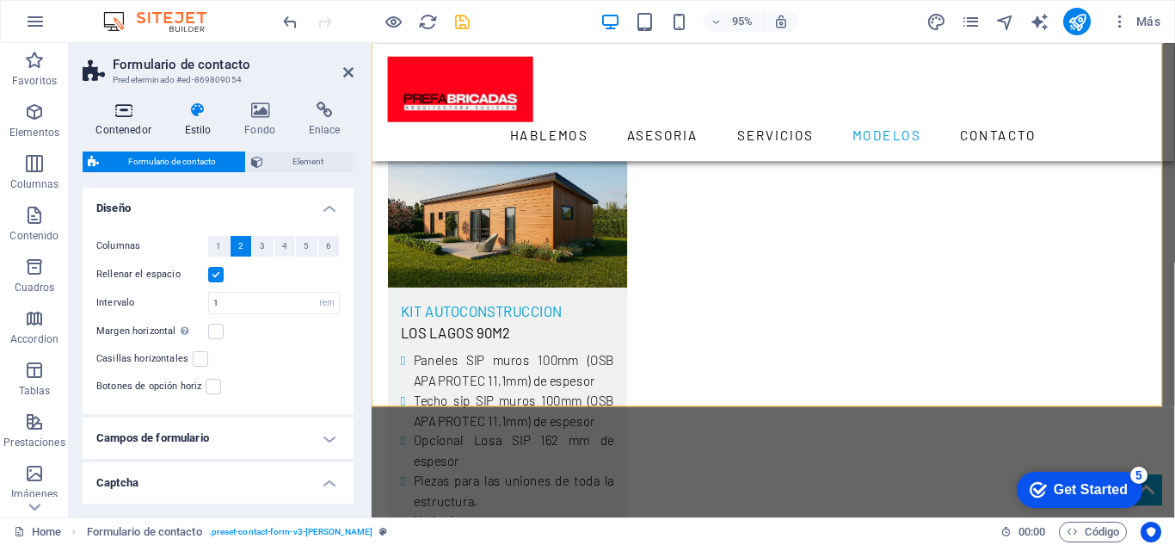
click at [143, 117] on icon at bounding box center [124, 110] width 82 height 17
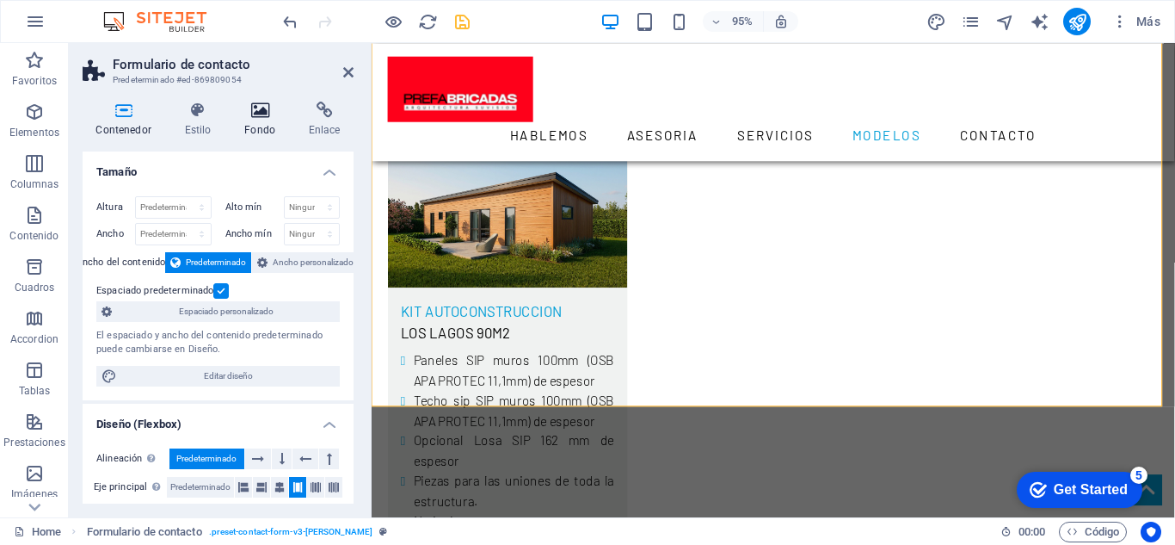
click at [273, 126] on h4 "Fondo" at bounding box center [263, 120] width 65 height 36
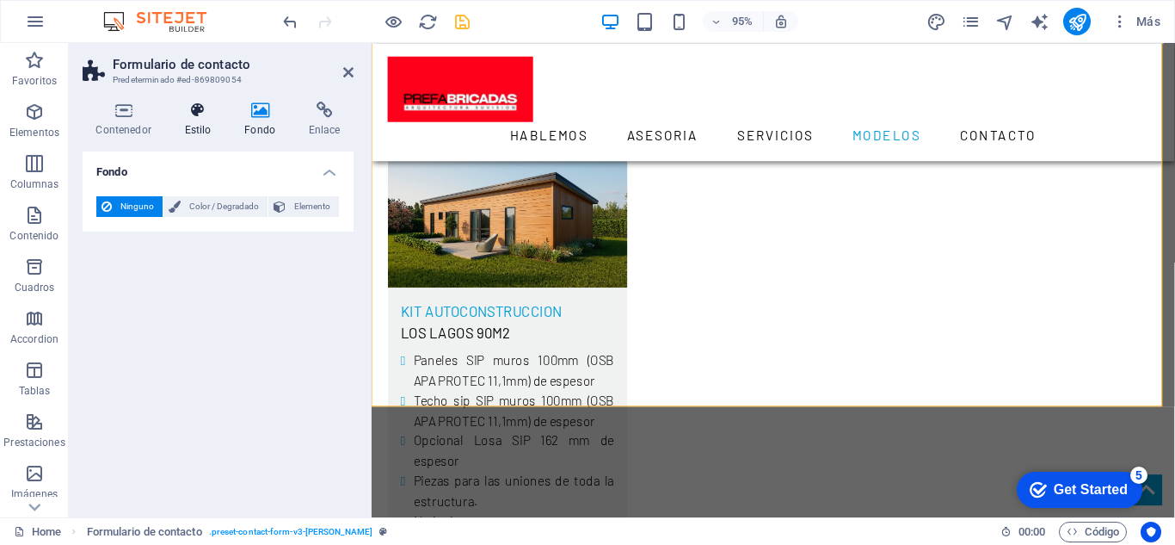
click at [190, 127] on h4 "Estilo" at bounding box center [201, 120] width 60 height 36
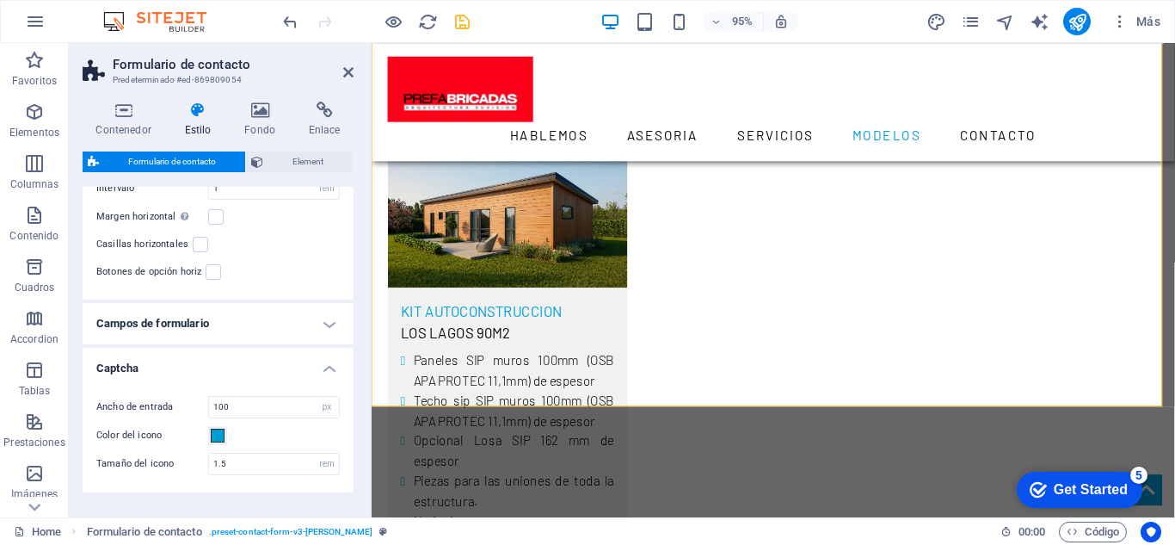
scroll to position [467, 0]
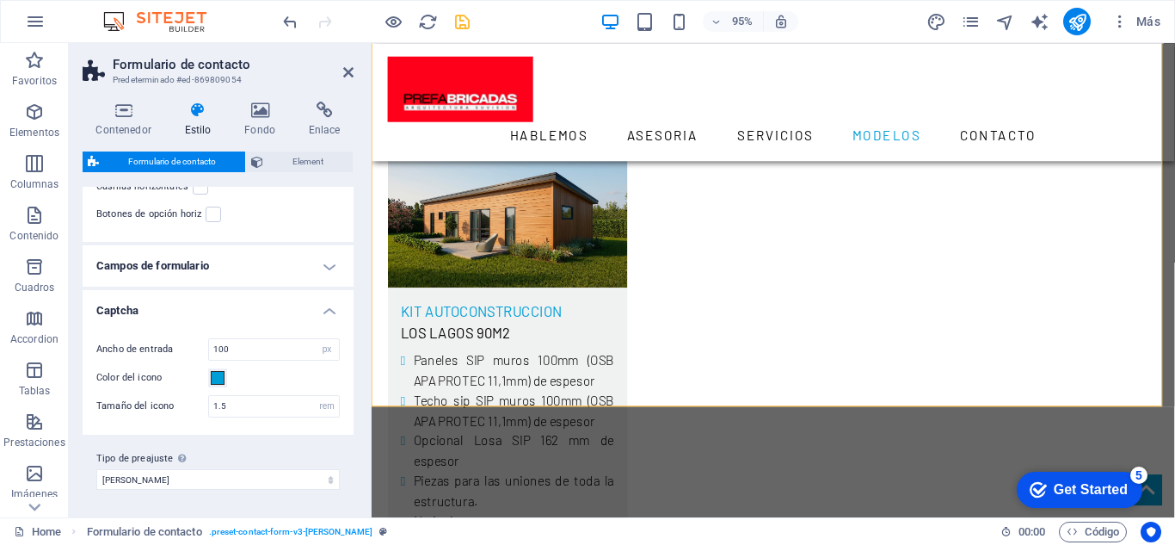
click at [178, 311] on h4 "Captcha" at bounding box center [218, 305] width 271 height 31
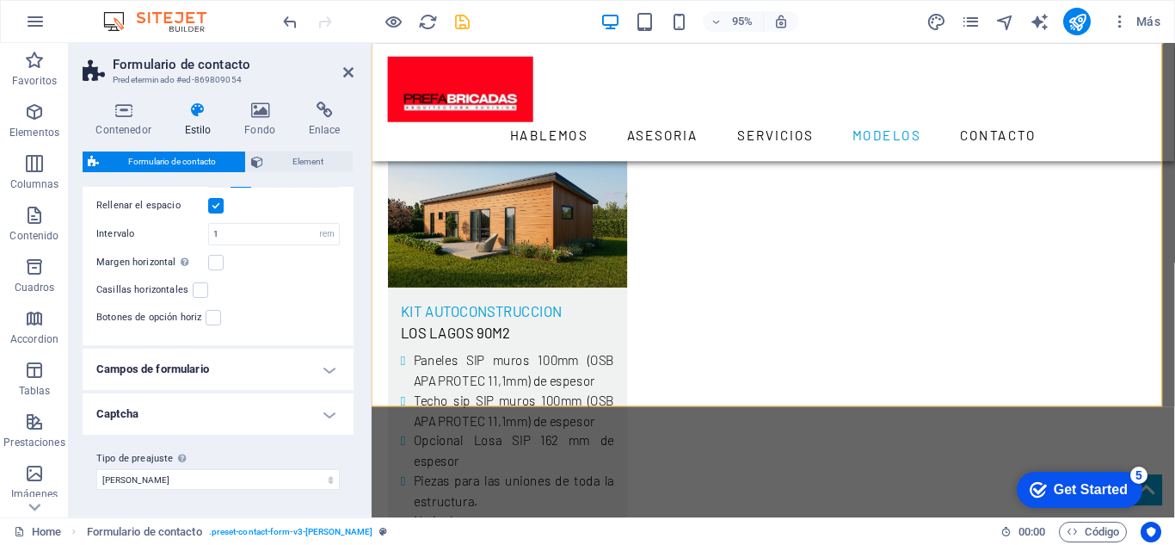
scroll to position [364, 0]
click at [176, 385] on h4 "Campos de formulario" at bounding box center [218, 368] width 271 height 41
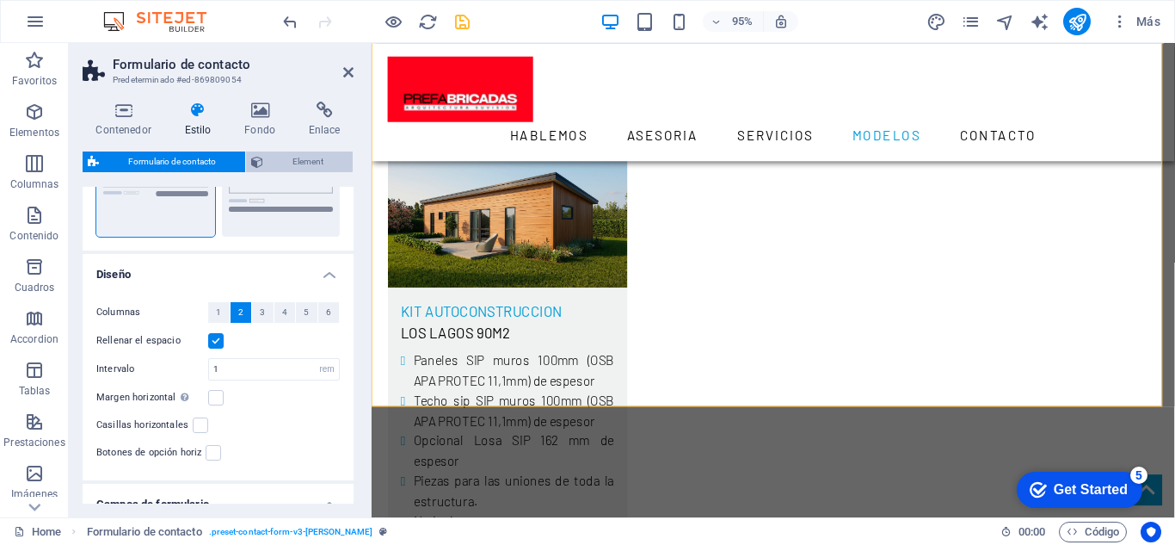
scroll to position [226, 0]
click at [298, 167] on span "Element" at bounding box center [307, 161] width 79 height 21
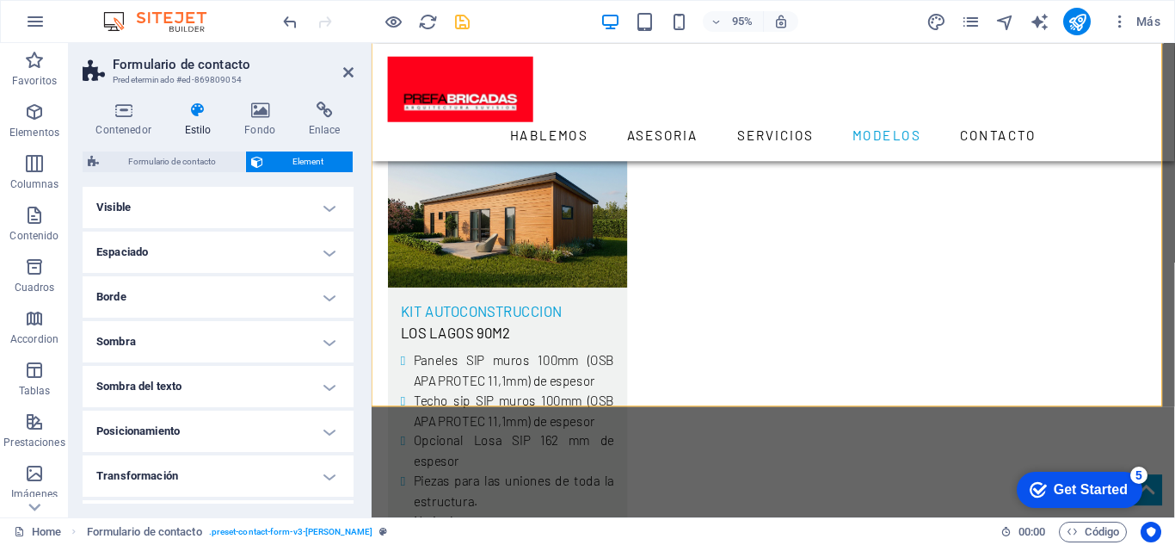
click at [336, 213] on h4 "Visible" at bounding box center [218, 207] width 271 height 41
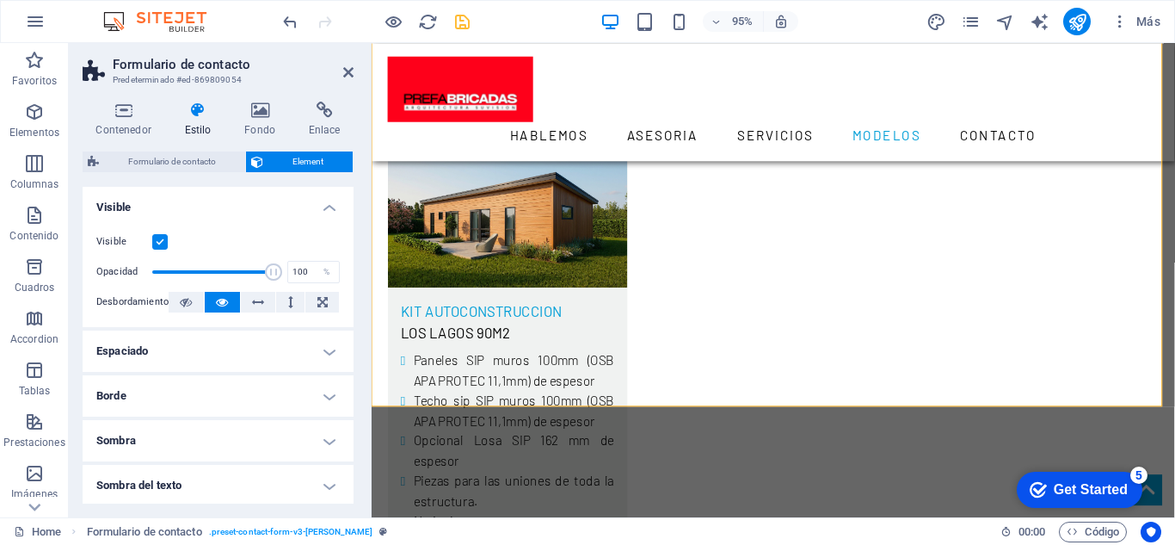
click at [328, 209] on h4 "Visible" at bounding box center [218, 202] width 271 height 31
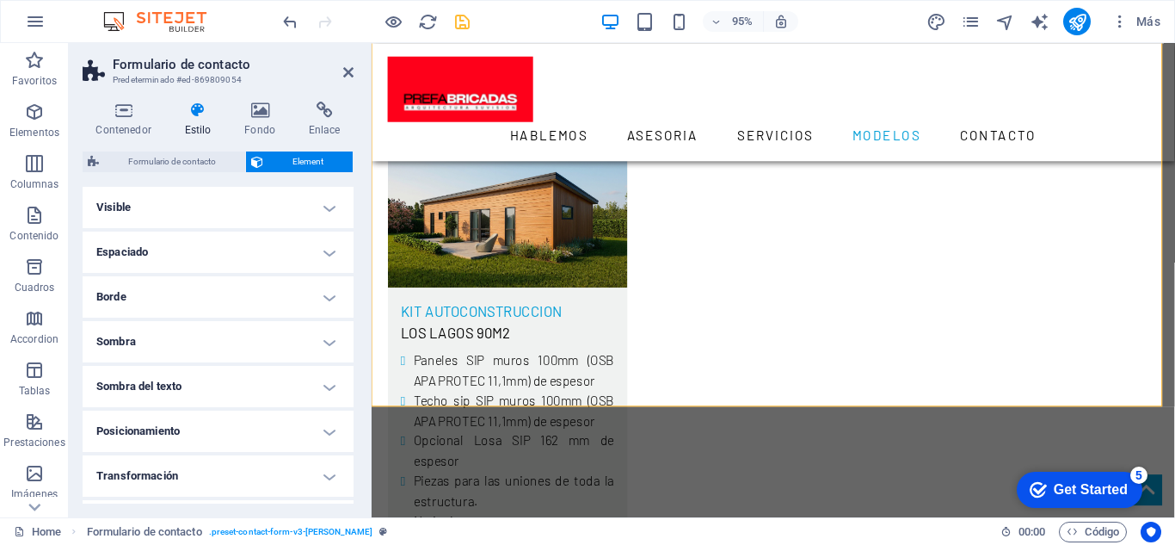
click at [321, 249] on h4 "Espaciado" at bounding box center [218, 251] width 271 height 41
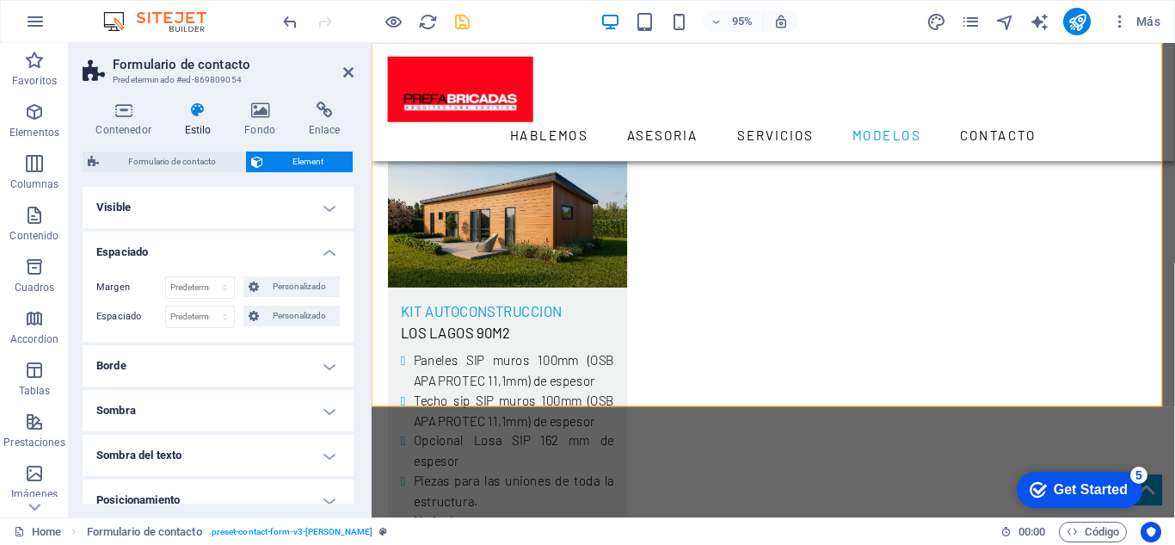
click at [321, 249] on h4 "Espaciado" at bounding box center [218, 246] width 271 height 31
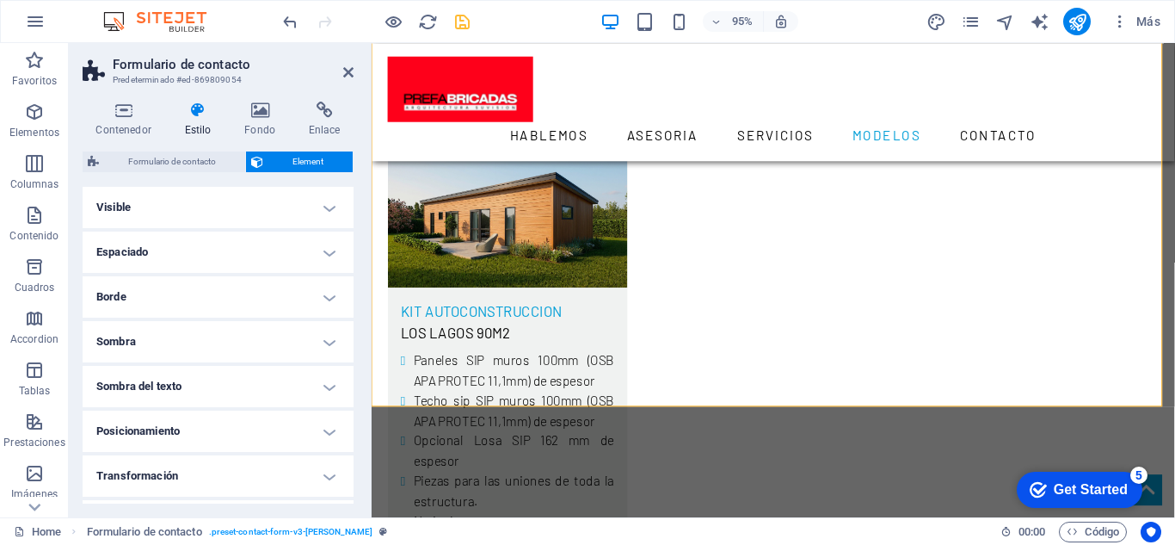
click at [326, 304] on h4 "Borde" at bounding box center [218, 296] width 271 height 41
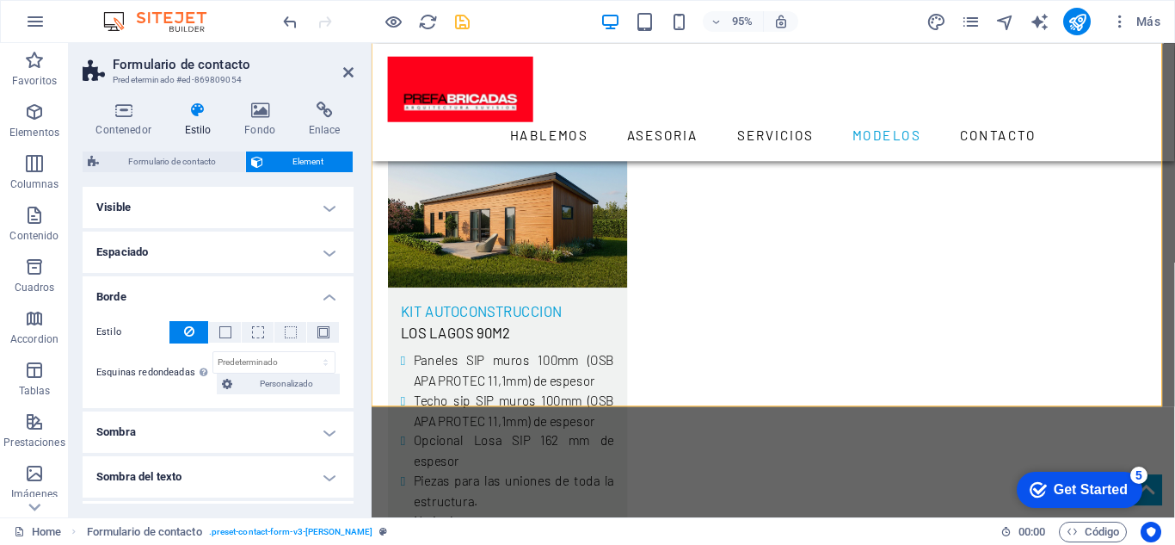
click at [326, 304] on h4 "Borde" at bounding box center [218, 291] width 271 height 31
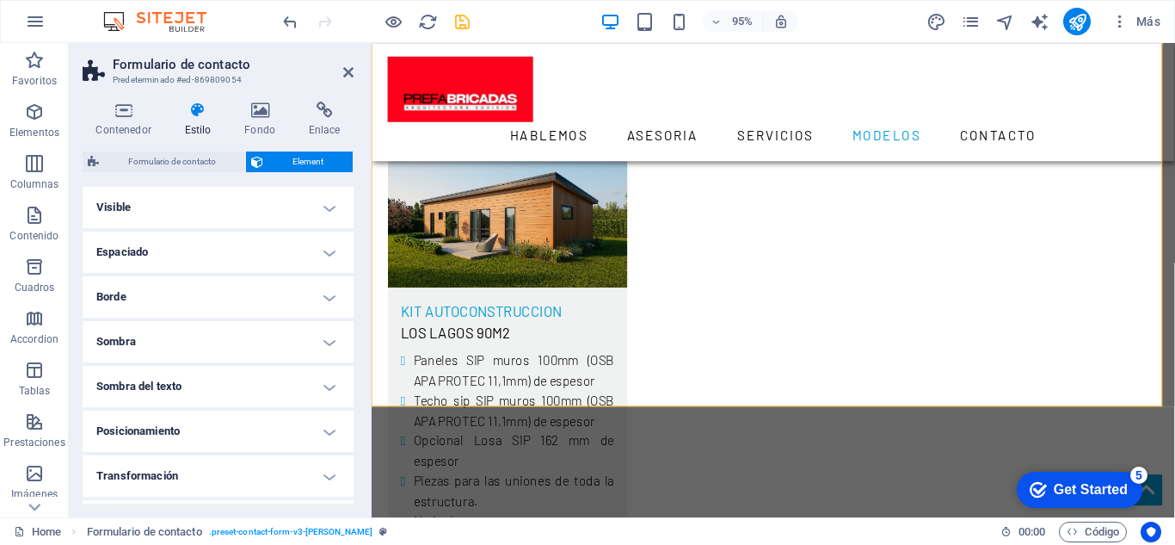
click at [323, 343] on h4 "Sombra" at bounding box center [218, 341] width 271 height 41
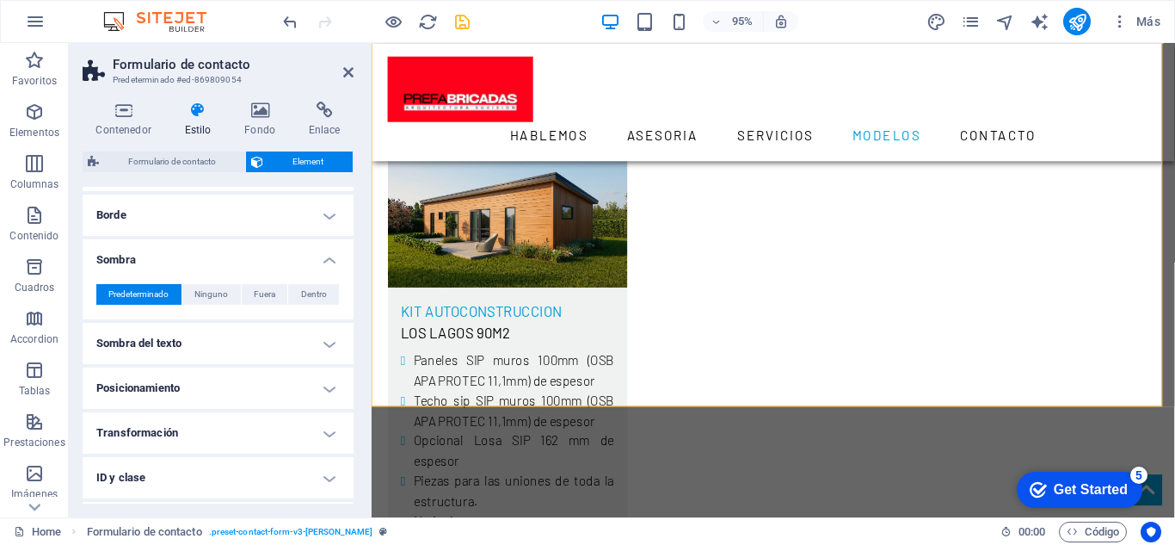
scroll to position [86, 0]
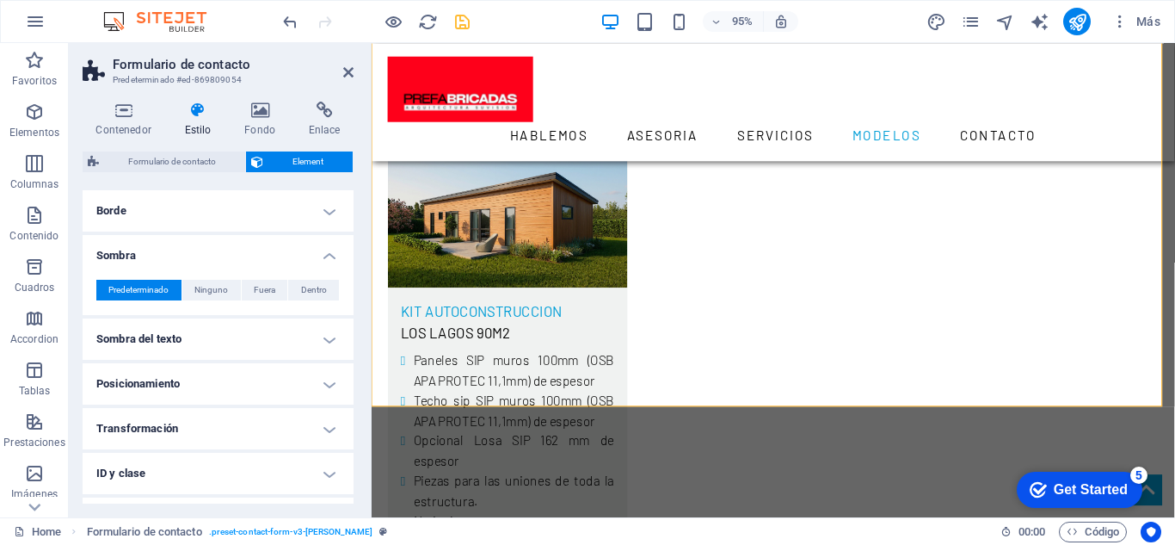
click at [323, 343] on h4 "Sombra del texto" at bounding box center [218, 338] width 271 height 41
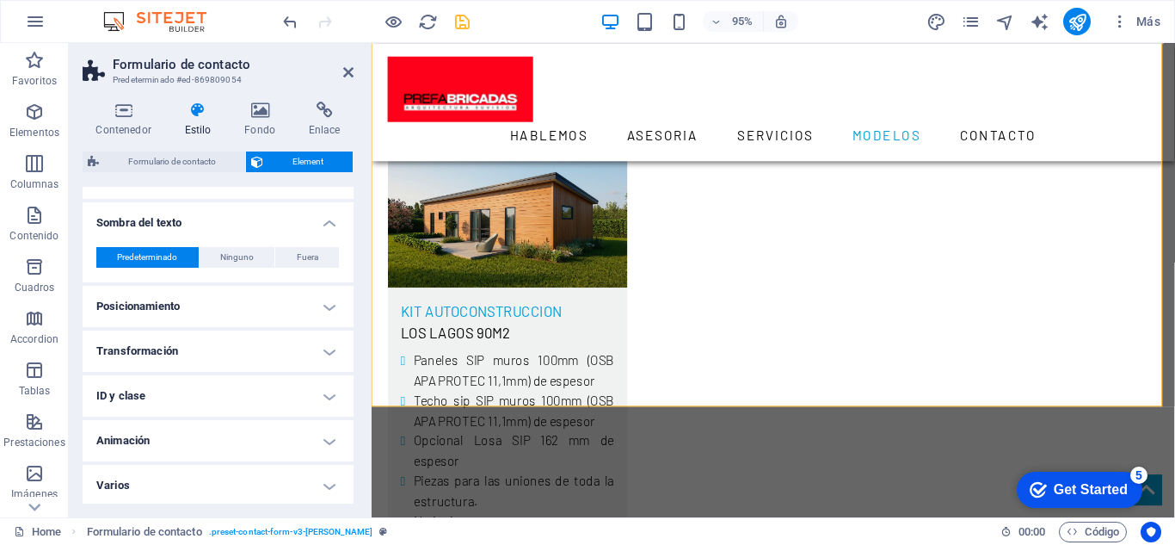
scroll to position [205, 0]
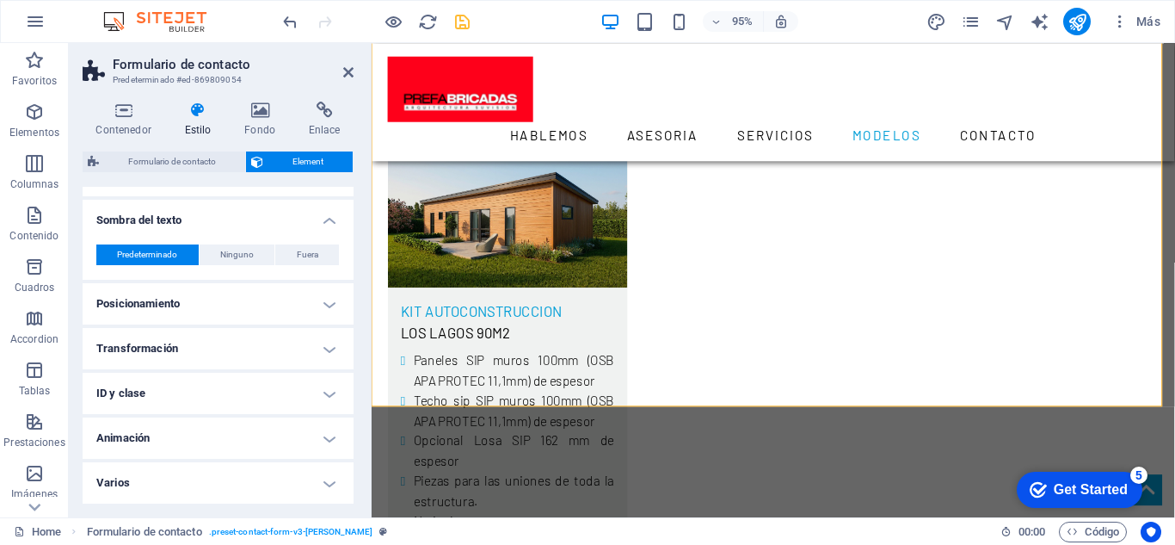
click at [322, 306] on h4 "Posicionamiento" at bounding box center [218, 303] width 271 height 41
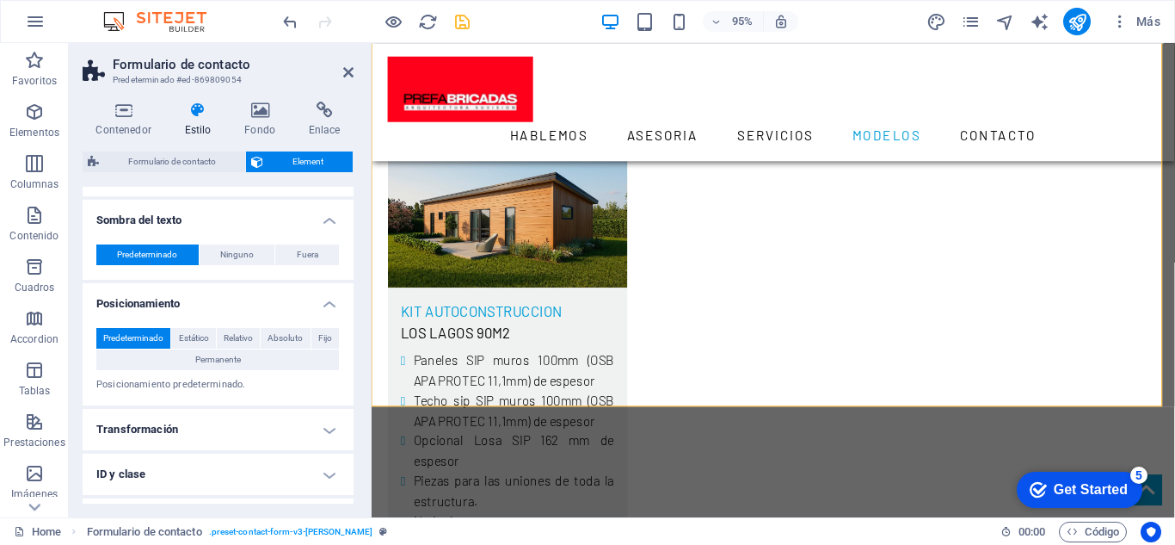
click at [322, 306] on h4 "Posicionamiento" at bounding box center [218, 298] width 271 height 31
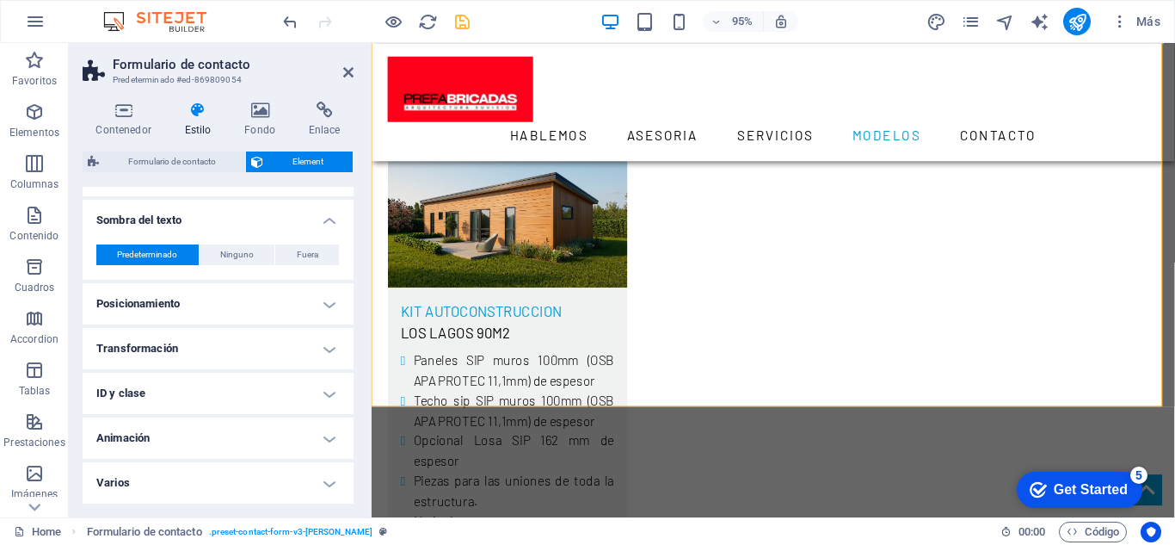
click at [331, 347] on h4 "Transformación" at bounding box center [218, 348] width 271 height 41
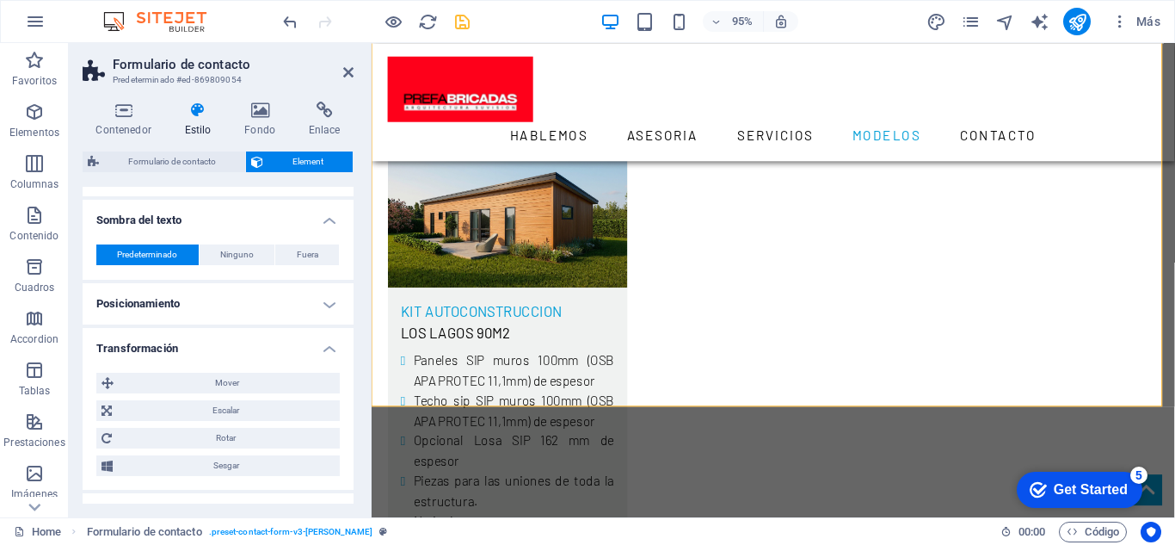
scroll to position [291, 0]
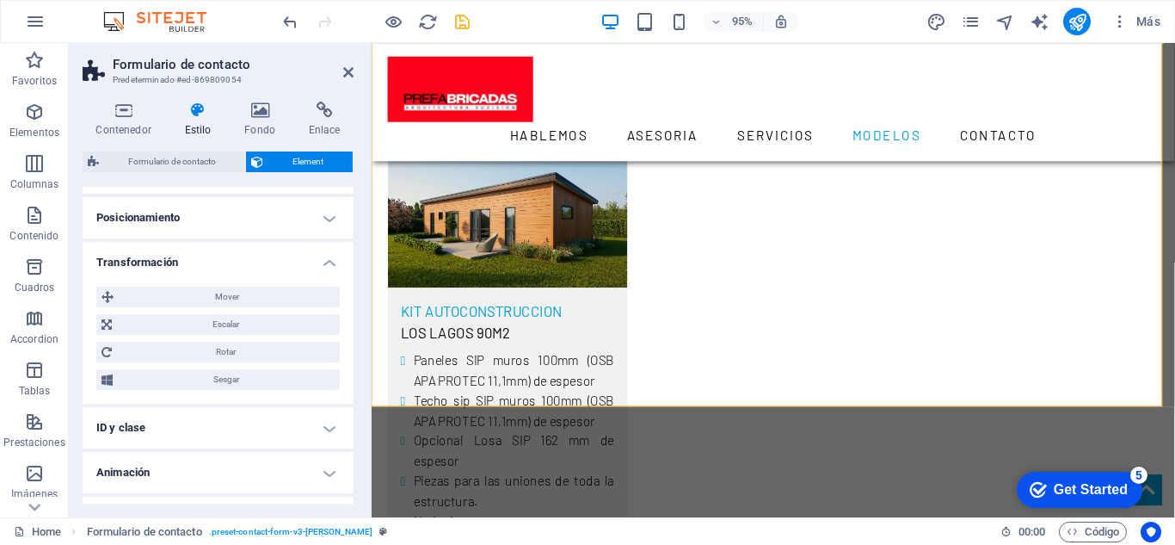
click at [324, 265] on h4 "Transformación" at bounding box center [218, 257] width 271 height 31
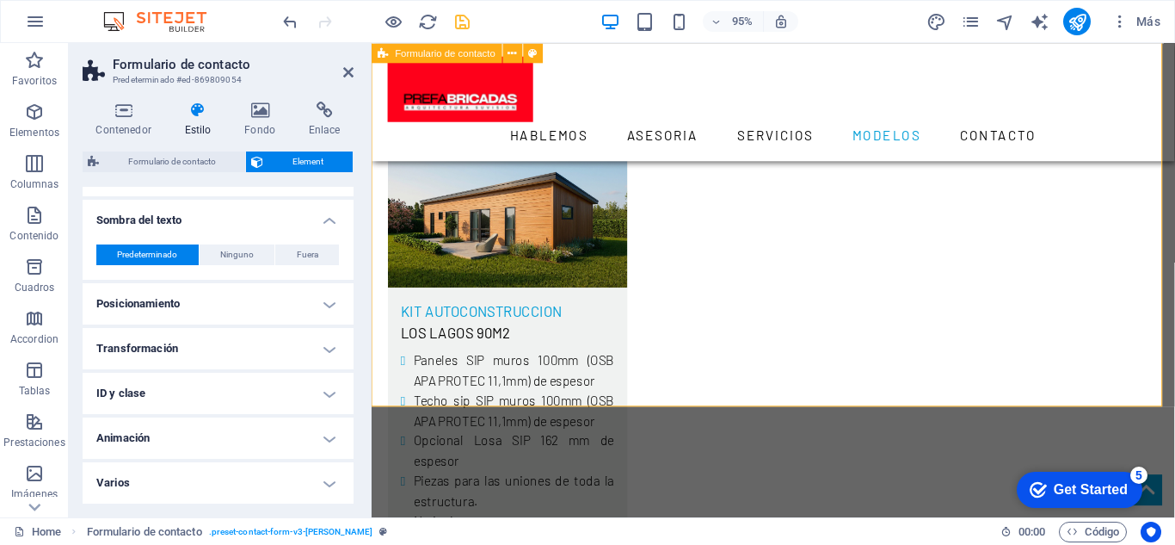
click at [348, 74] on icon at bounding box center [348, 72] width 10 height 14
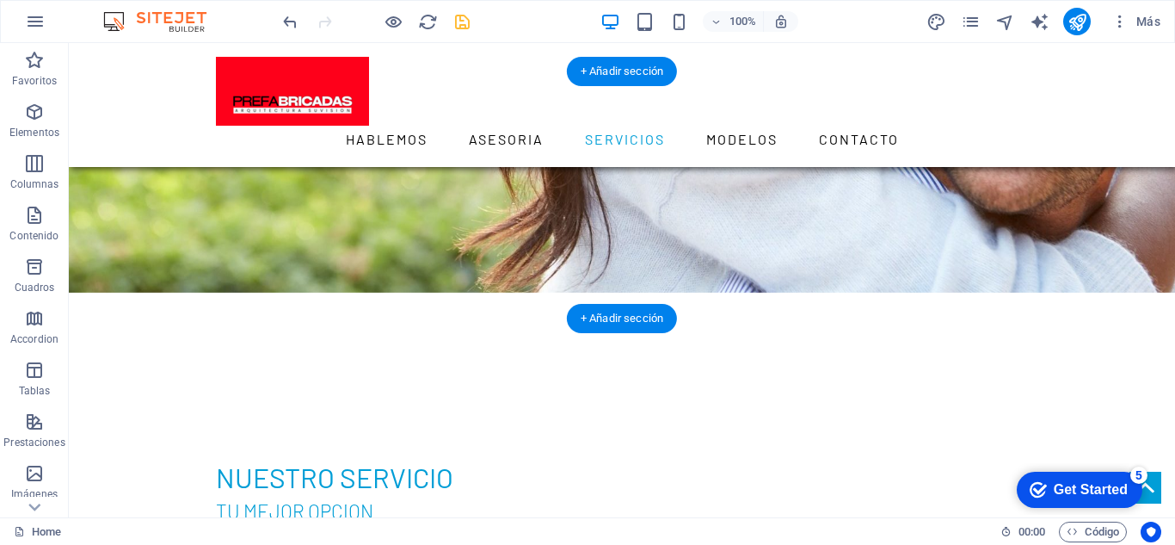
scroll to position [1376, 0]
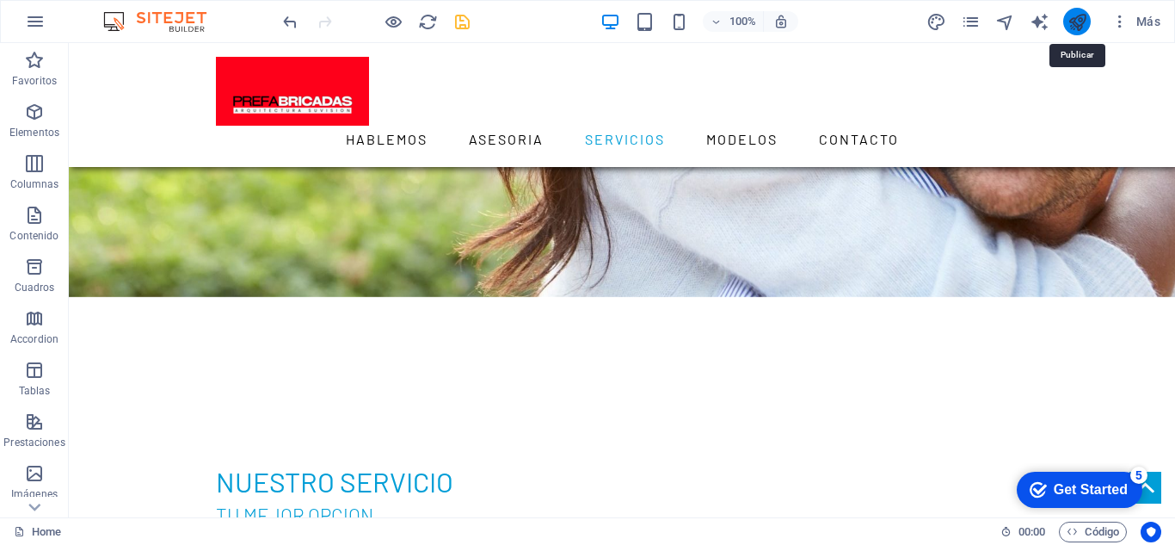
click at [1074, 20] on icon "publish" at bounding box center [1078, 22] width 20 height 20
